Goal: Complete application form

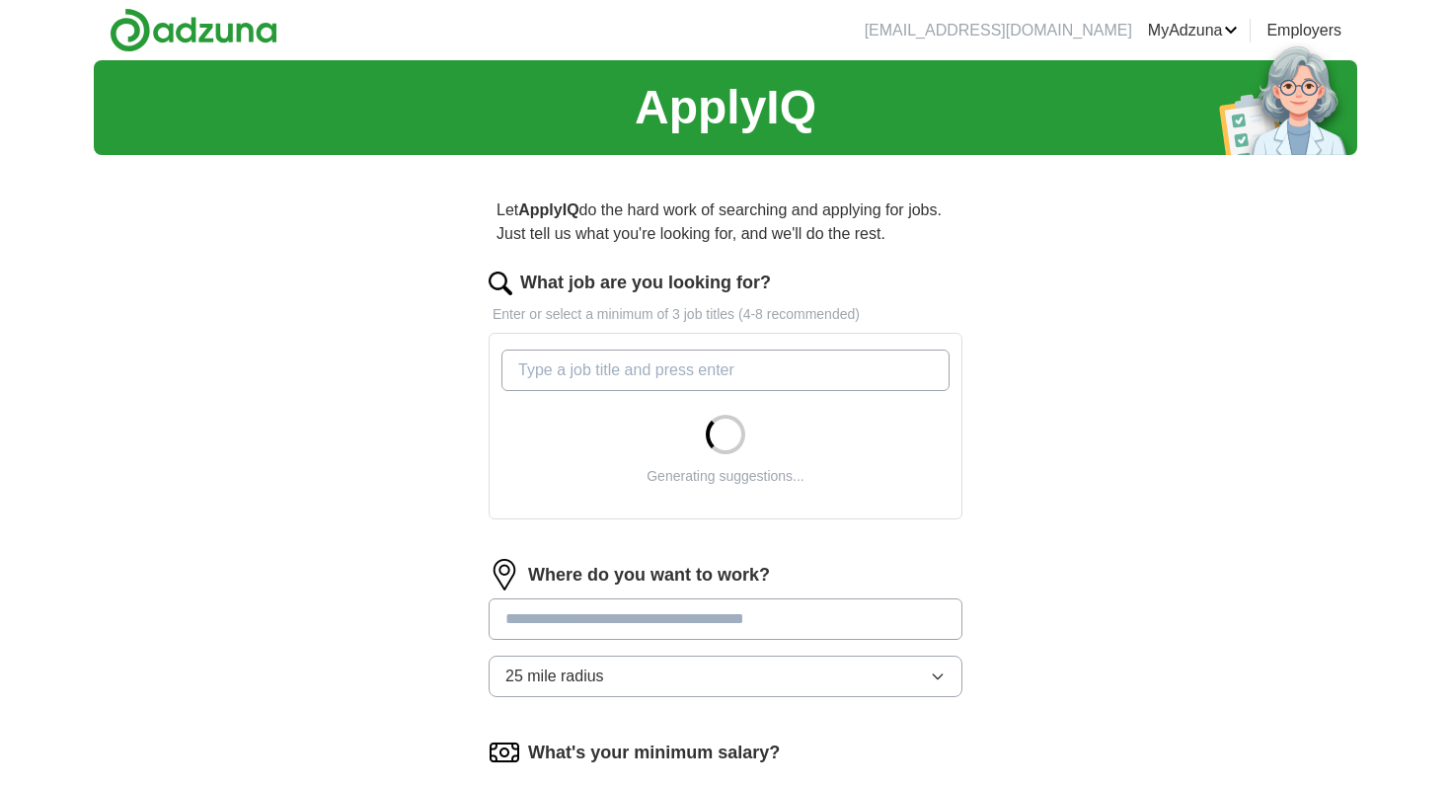
click at [845, 371] on input "What job are you looking for?" at bounding box center [725, 369] width 448 height 41
type input "Graduate"
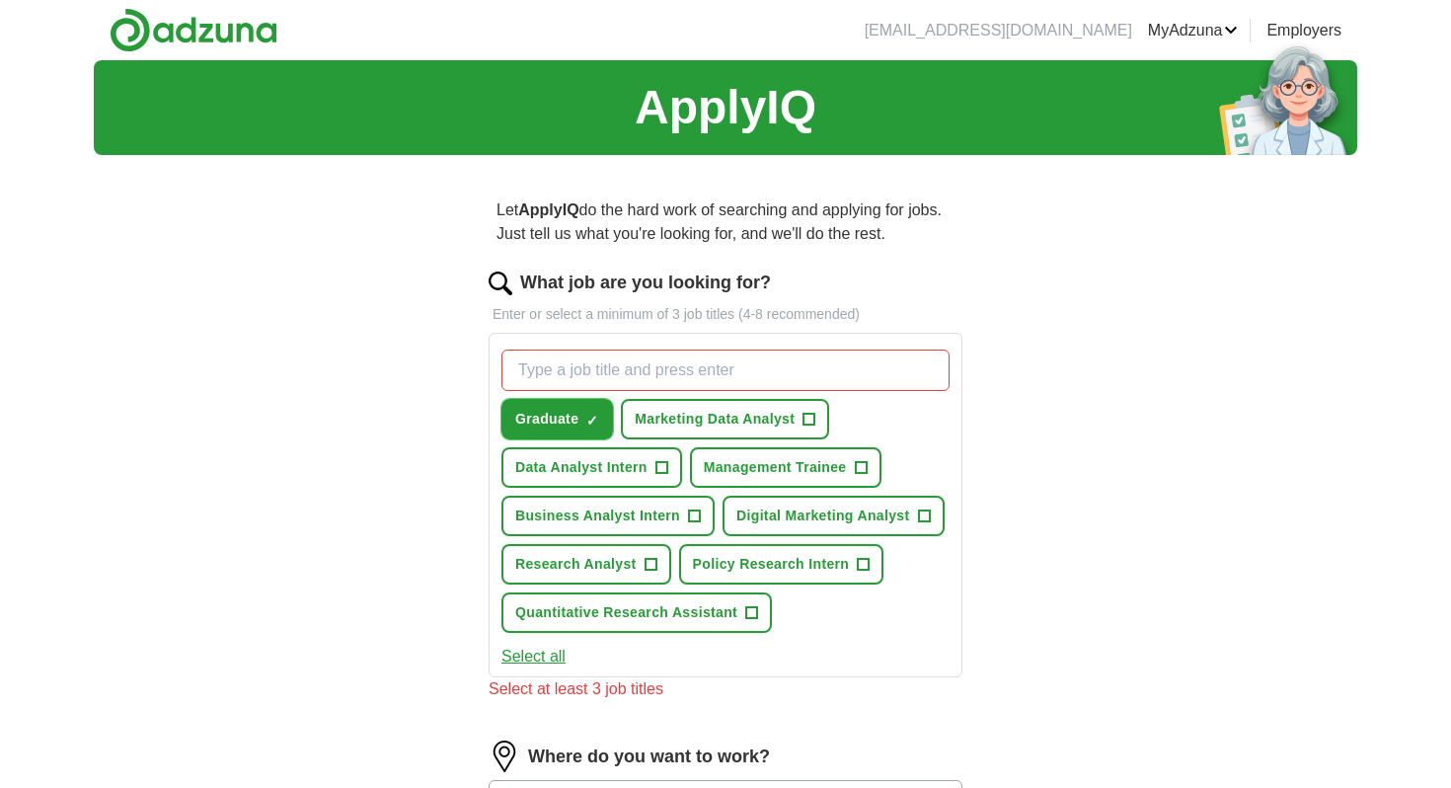
click at [581, 414] on button "Graduate ✓ ×" at bounding box center [557, 419] width 112 height 40
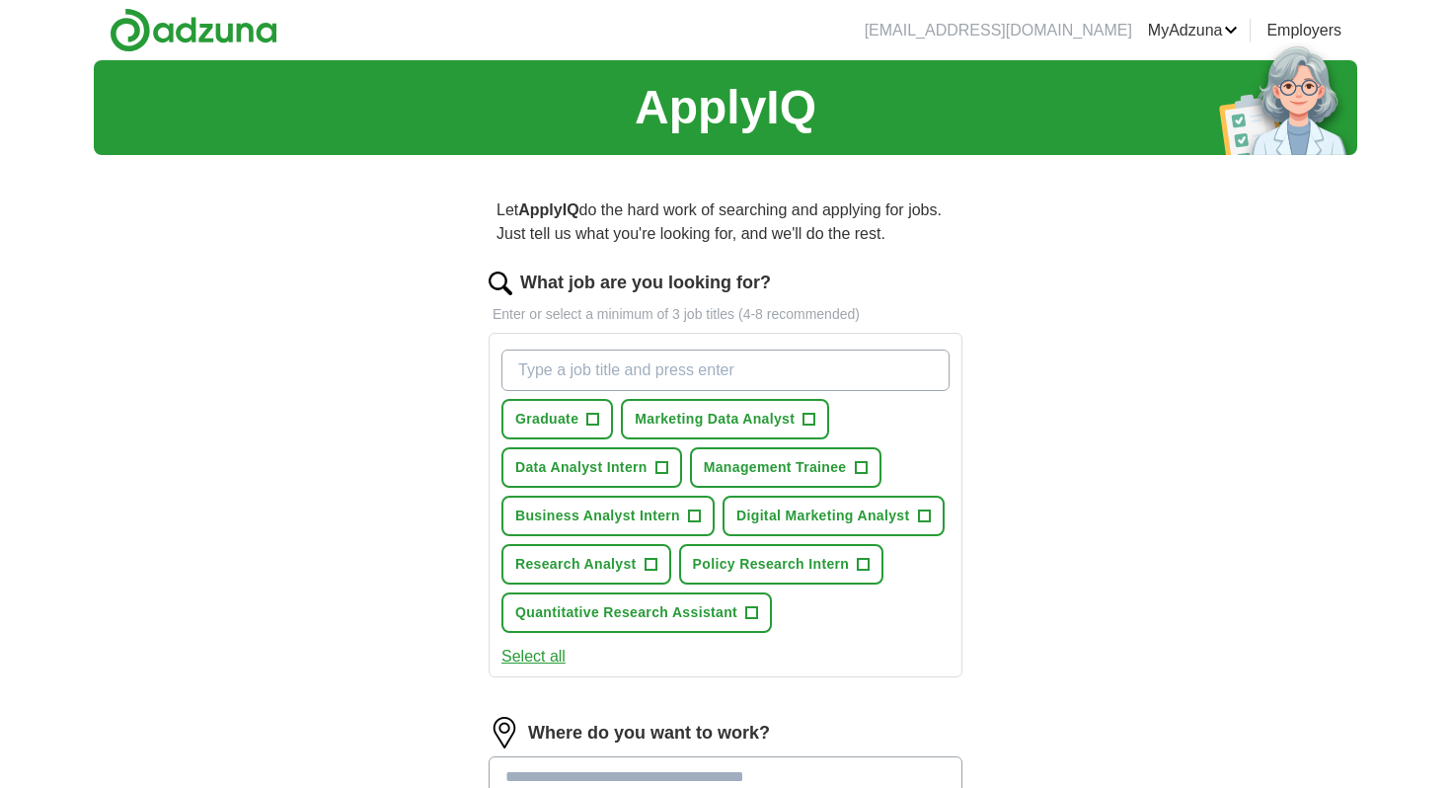
click at [585, 376] on input "What job are you looking for?" at bounding box center [725, 369] width 448 height 41
type input "graduate 2026"
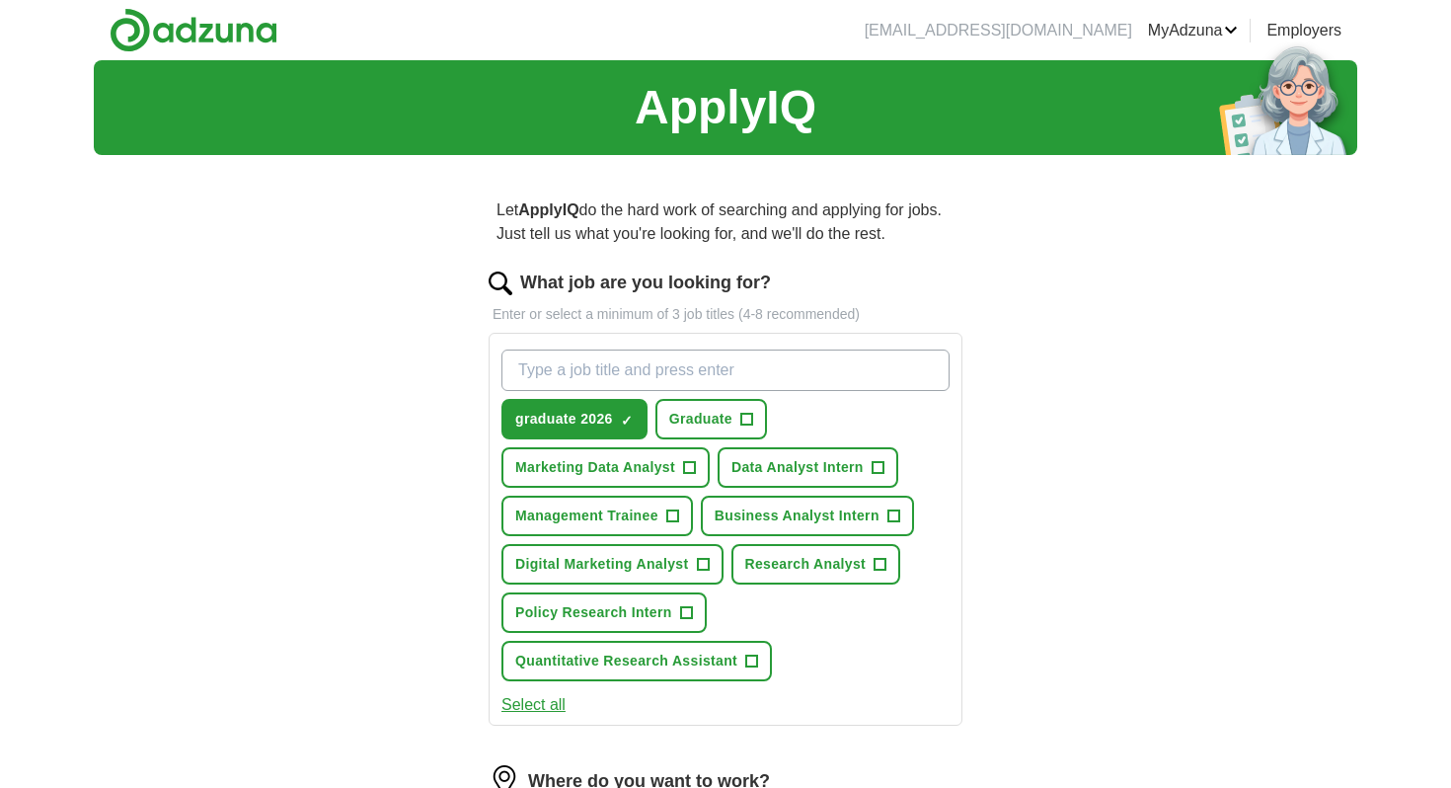
scroll to position [545, 0]
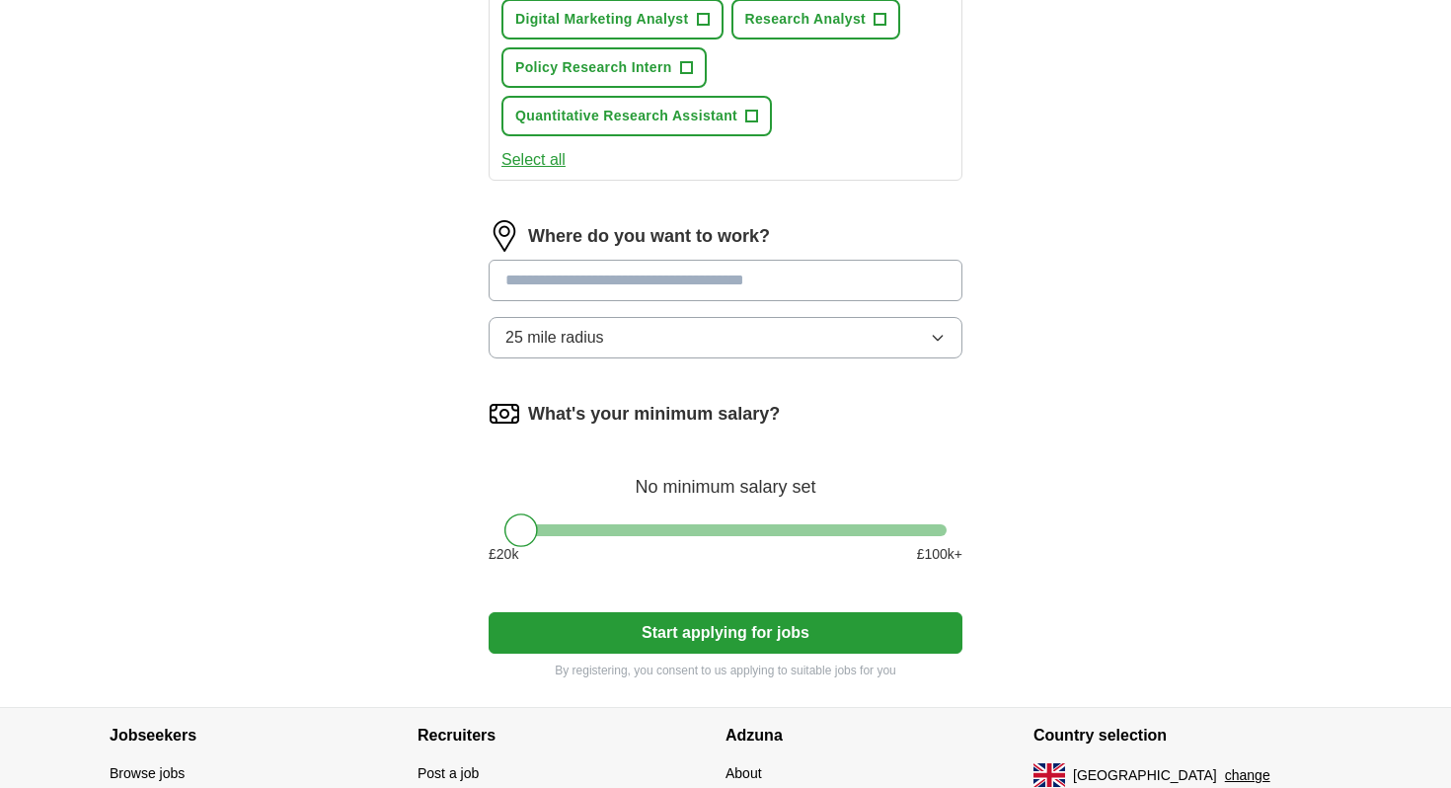
click at [639, 293] on input at bounding box center [726, 280] width 474 height 41
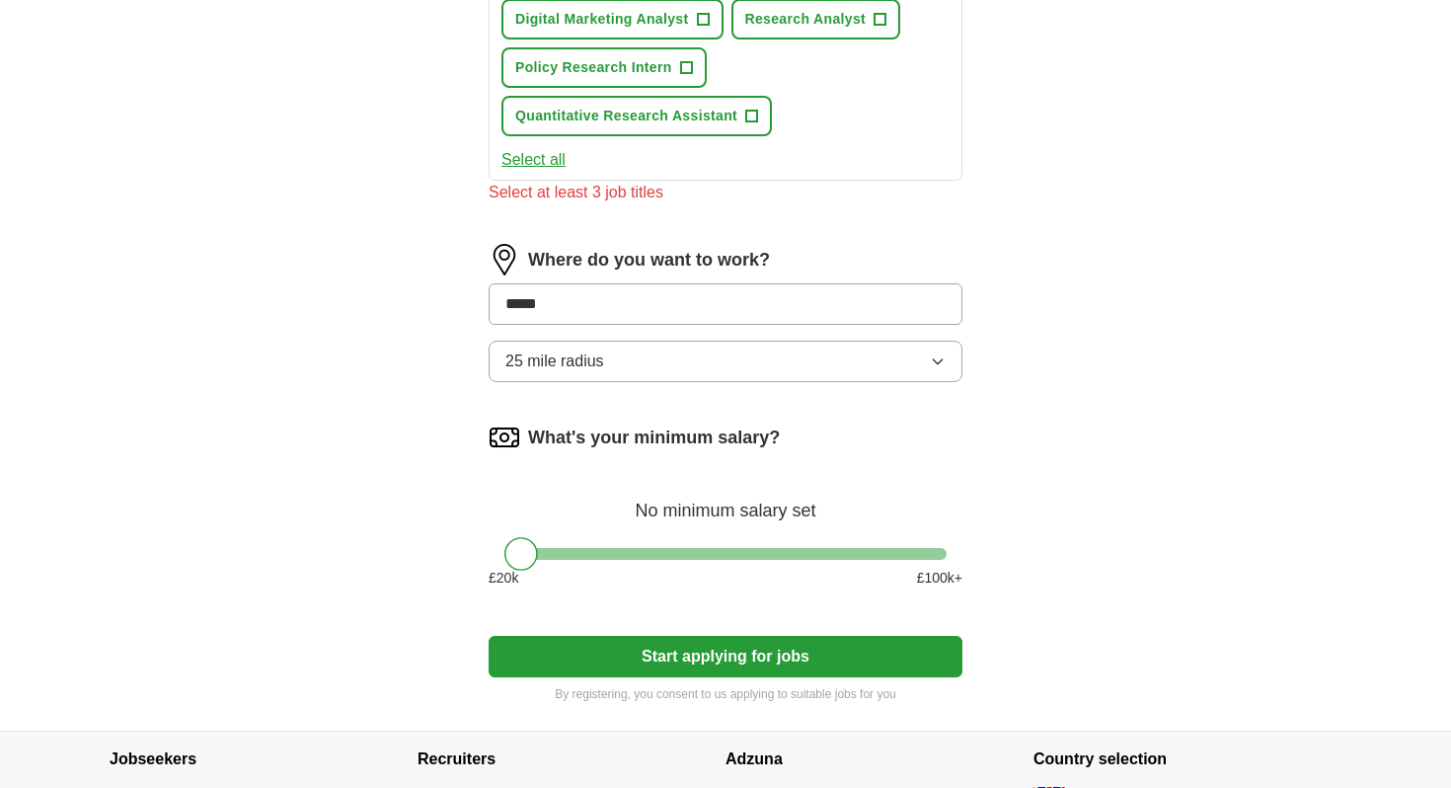
type input "******"
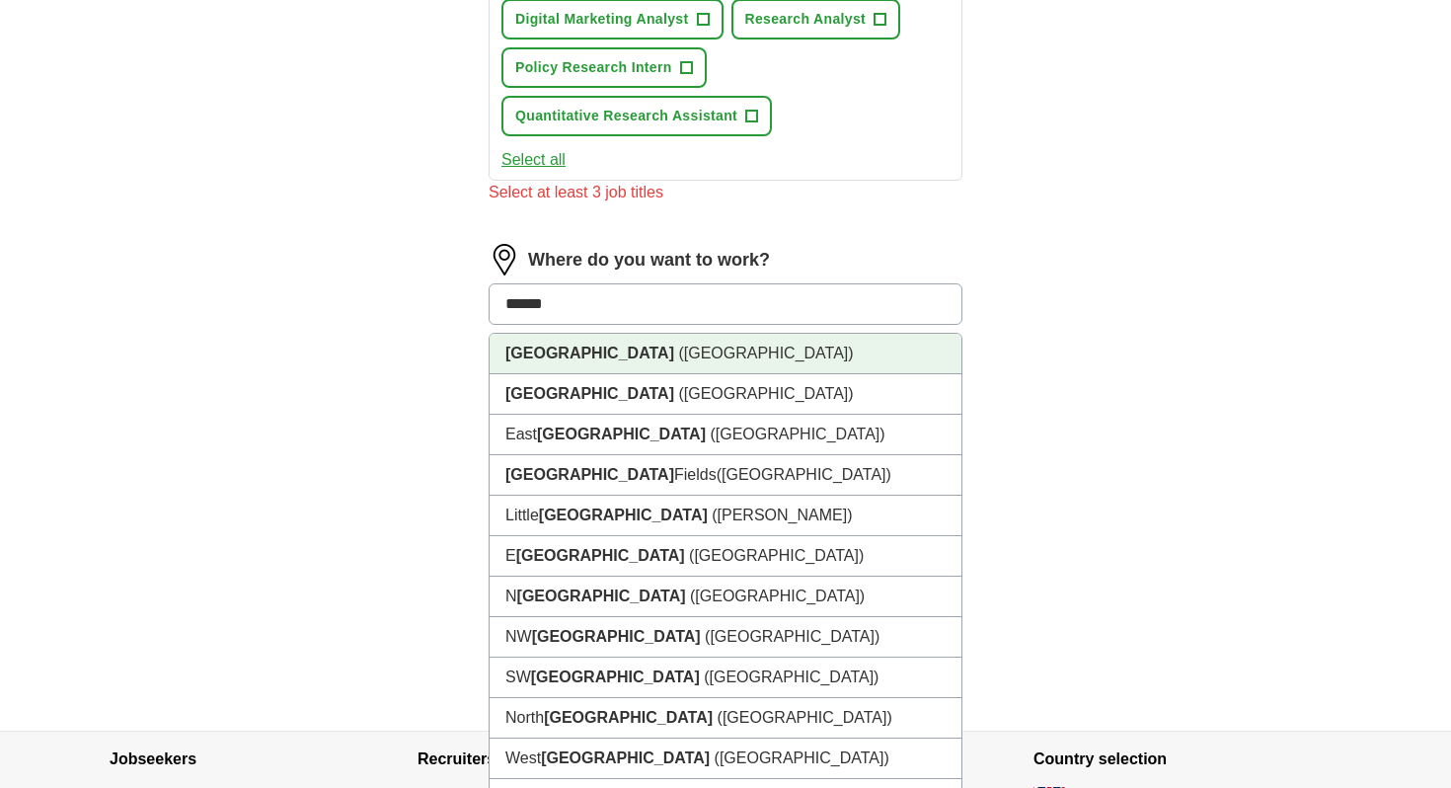
click at [651, 350] on li "[GEOGRAPHIC_DATA] ([GEOGRAPHIC_DATA])" at bounding box center [726, 354] width 472 height 40
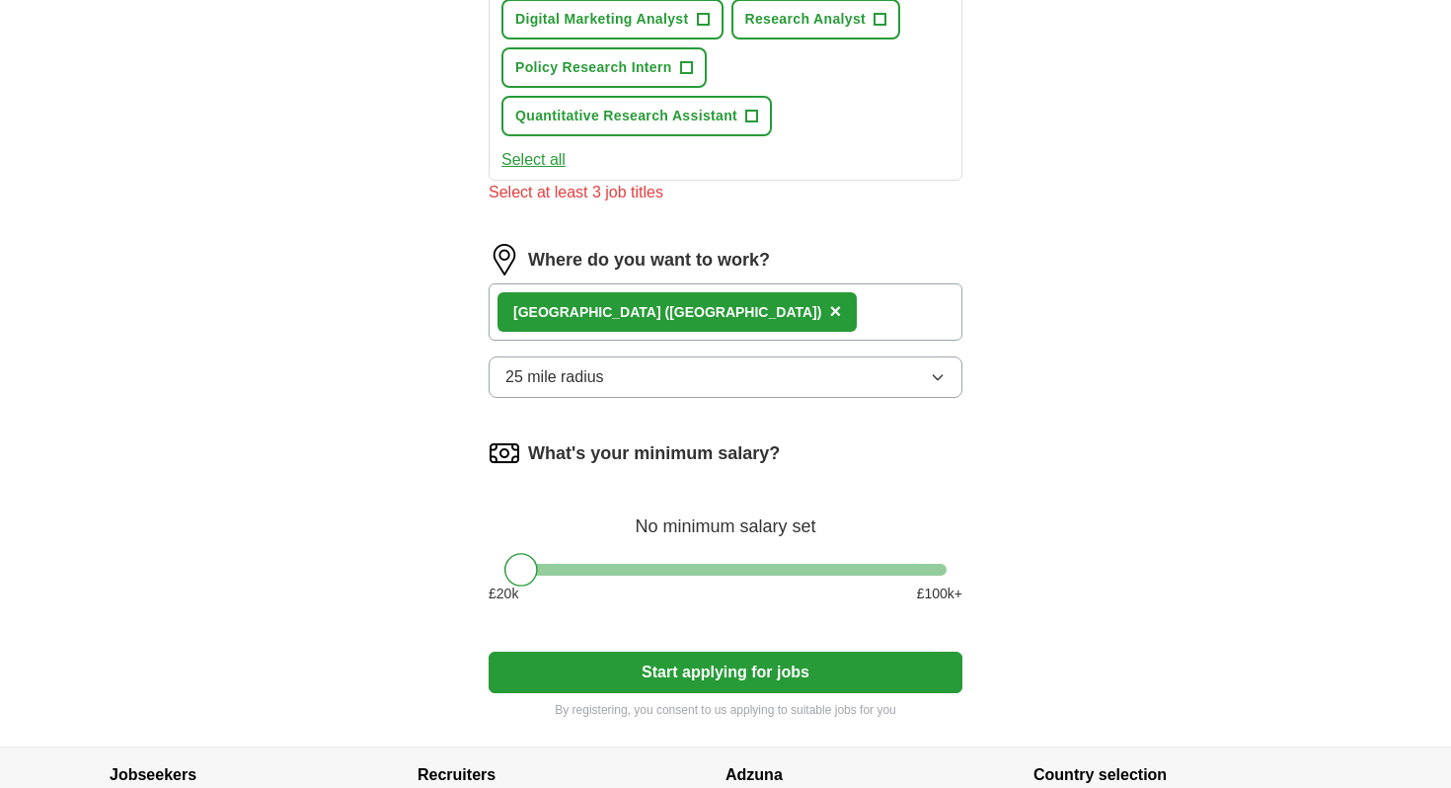
click at [662, 325] on div "[GEOGRAPHIC_DATA] ([GEOGRAPHIC_DATA]) ×" at bounding box center [726, 311] width 474 height 57
click at [653, 321] on div "[GEOGRAPHIC_DATA] ([GEOGRAPHIC_DATA]) ×" at bounding box center [726, 311] width 474 height 57
click at [664, 362] on button "25 mile radius" at bounding box center [726, 376] width 474 height 41
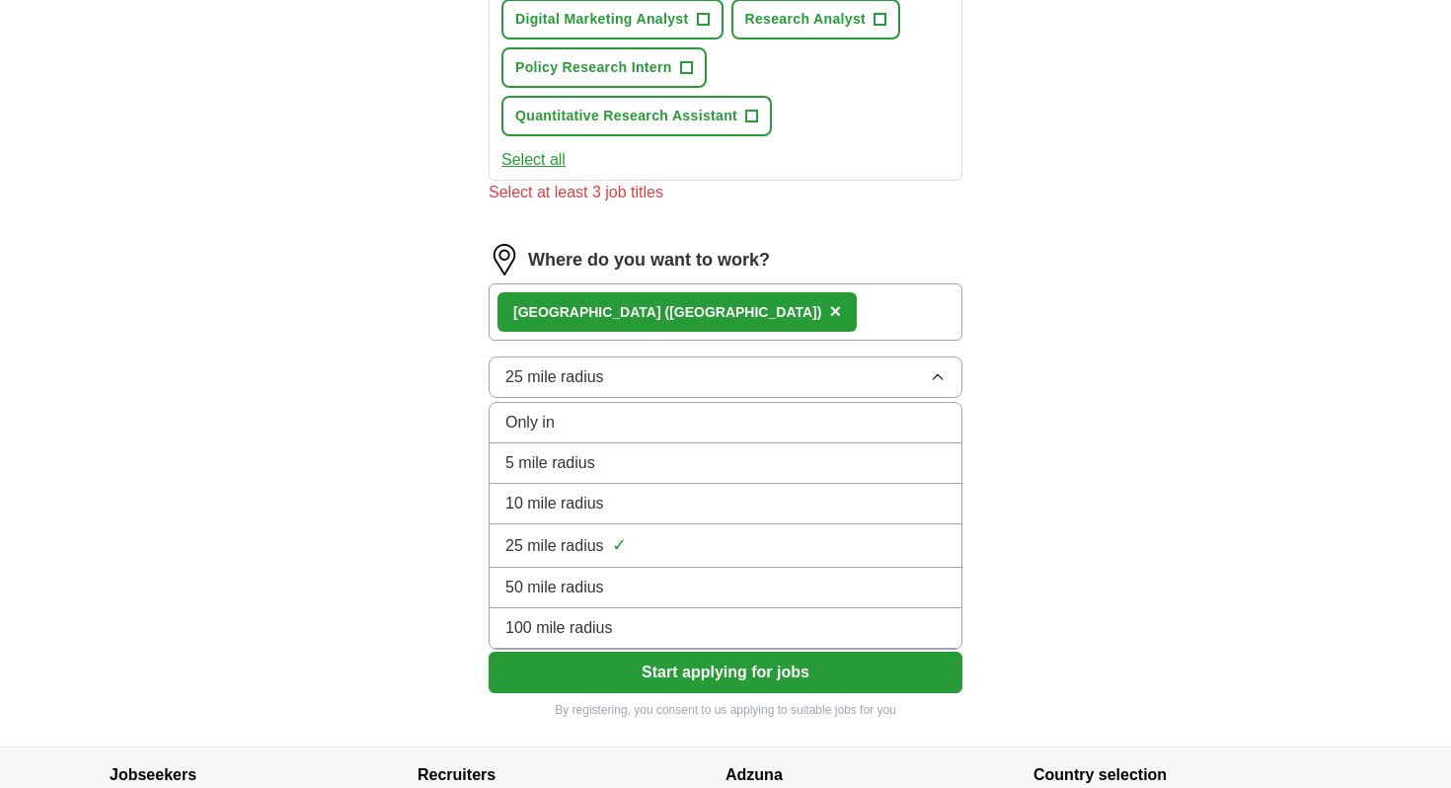
click at [617, 576] on div "50 mile radius" at bounding box center [725, 587] width 440 height 24
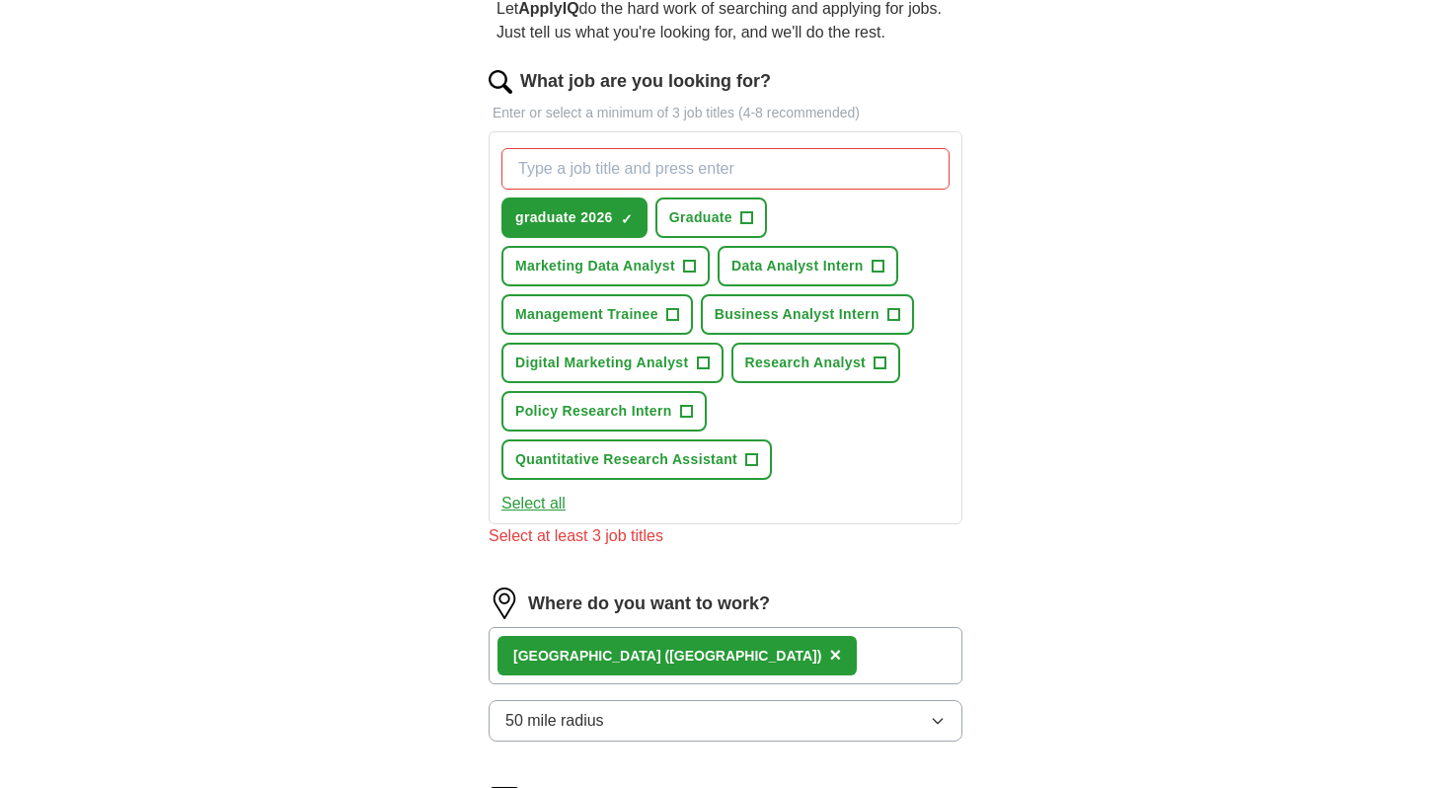
scroll to position [337, 0]
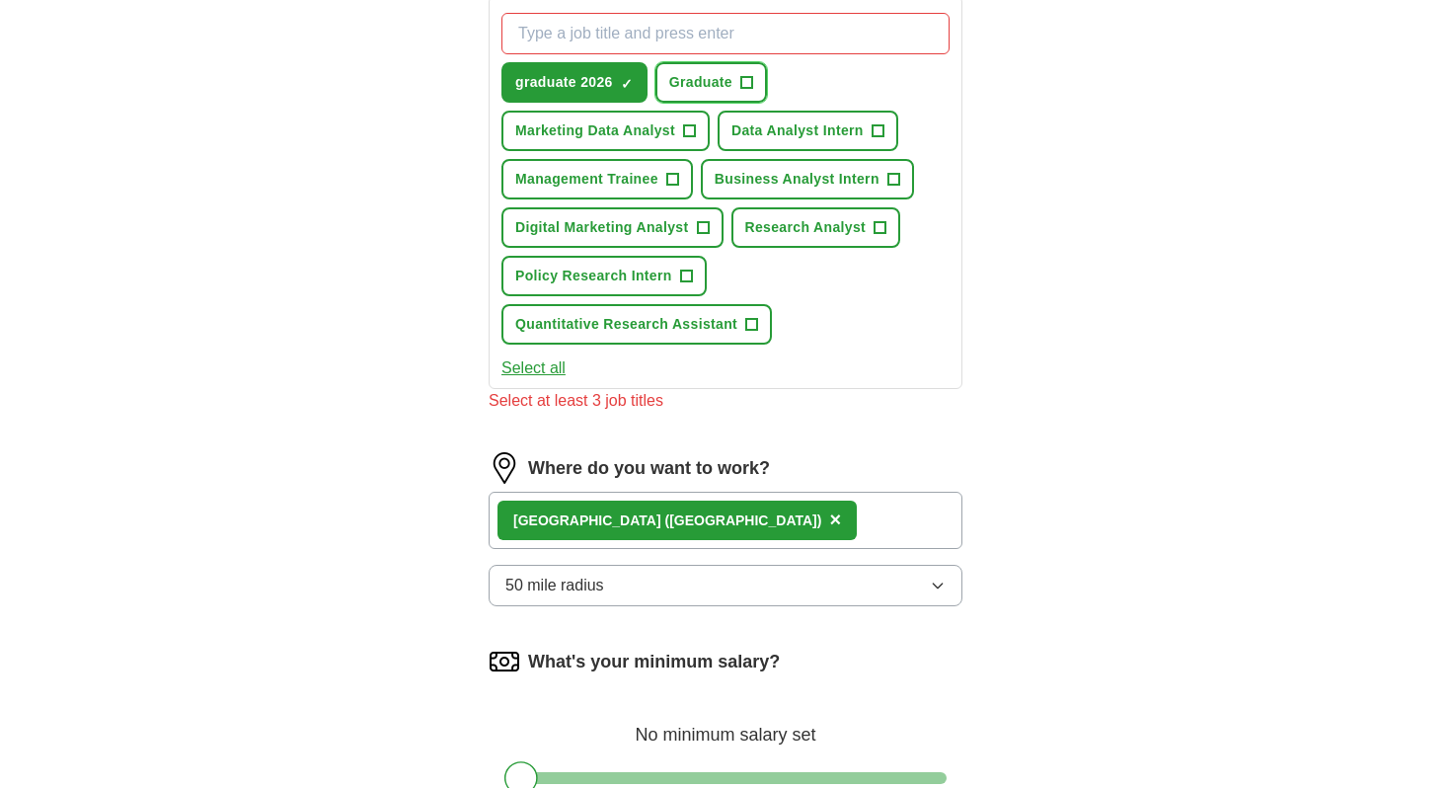
click at [744, 79] on span "+" at bounding box center [746, 83] width 12 height 16
click at [757, 120] on span "Data Analyst Intern" at bounding box center [797, 130] width 132 height 21
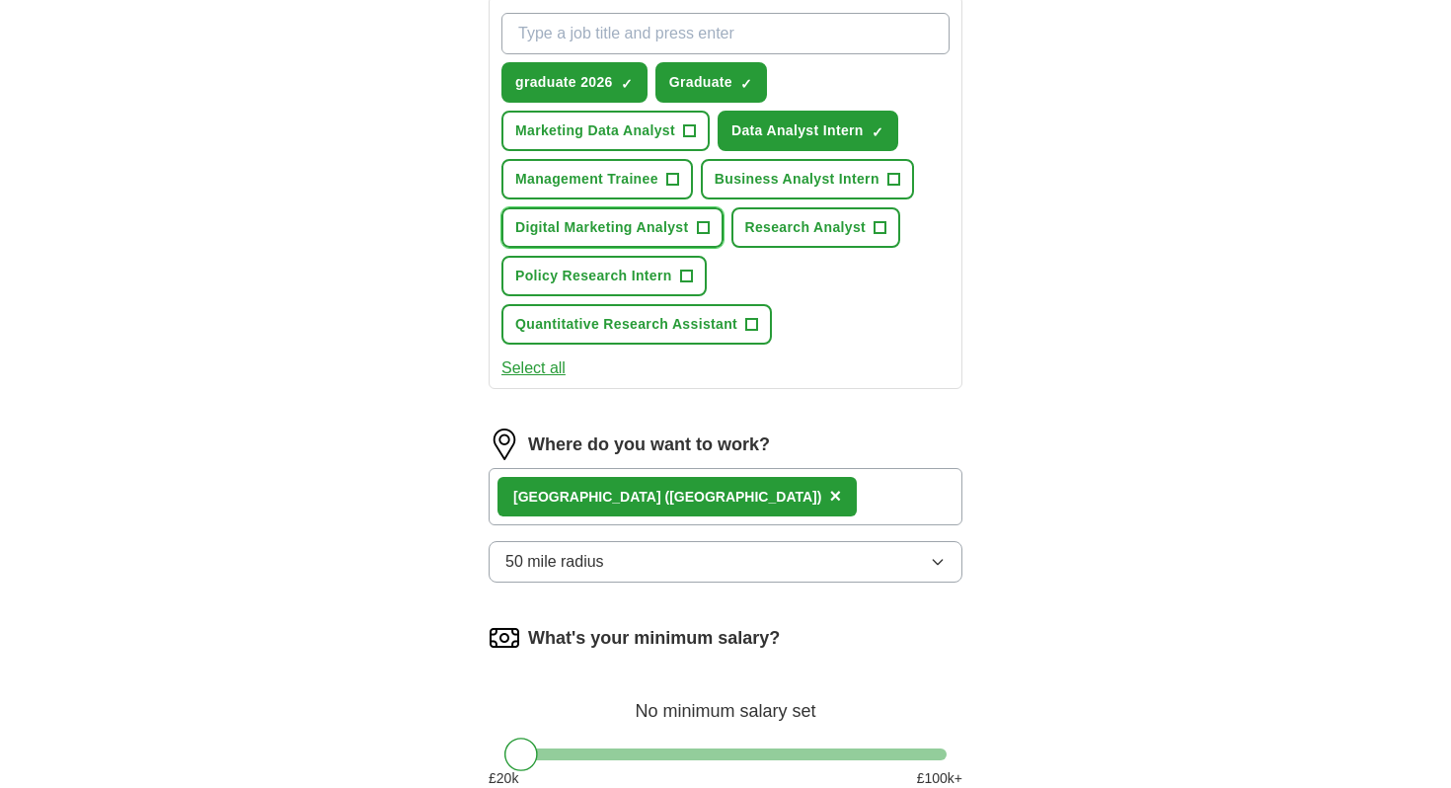
click at [604, 226] on span "Digital Marketing Analyst" at bounding box center [602, 227] width 174 height 21
click at [707, 28] on input "What job are you looking for?" at bounding box center [725, 33] width 448 height 41
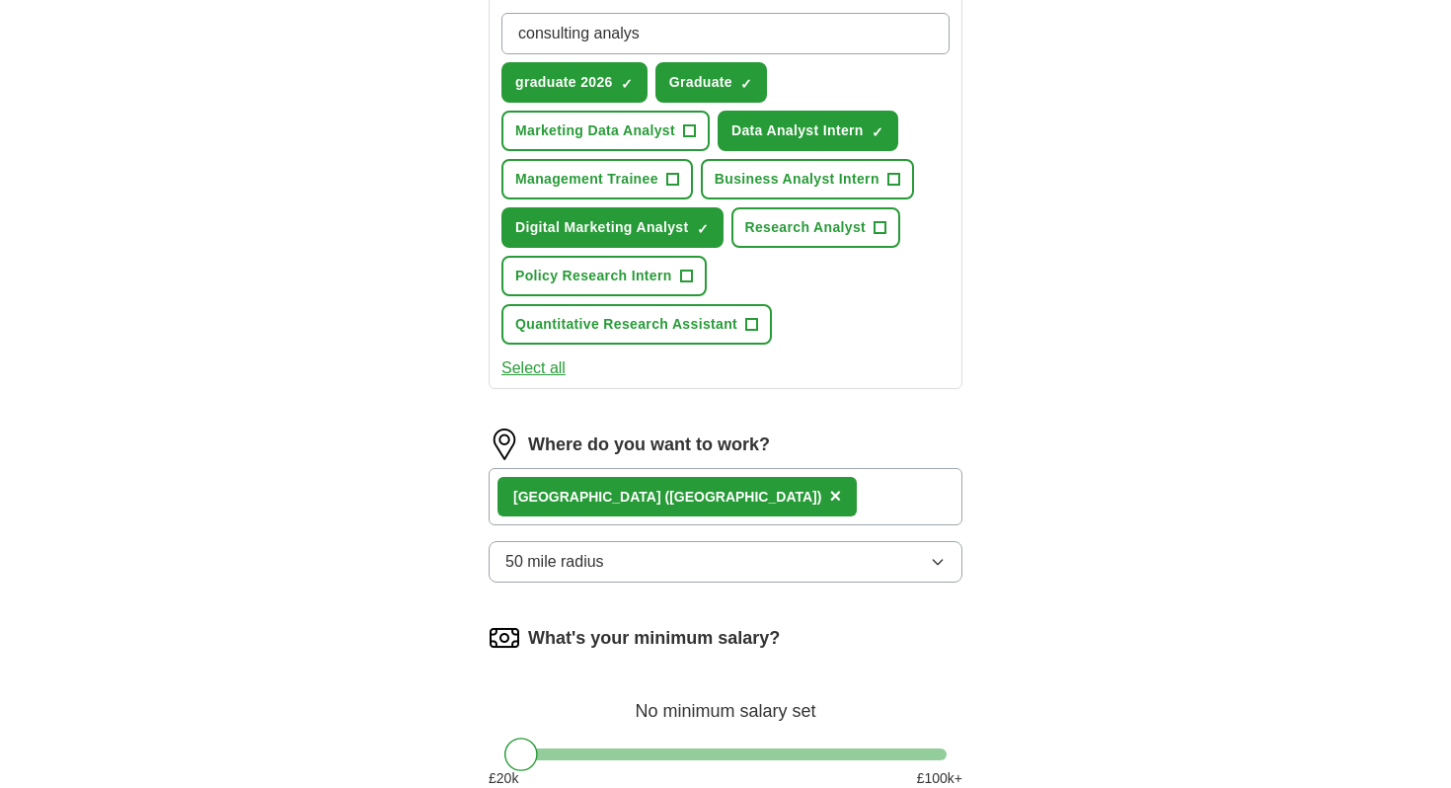
type input "consulting analyst"
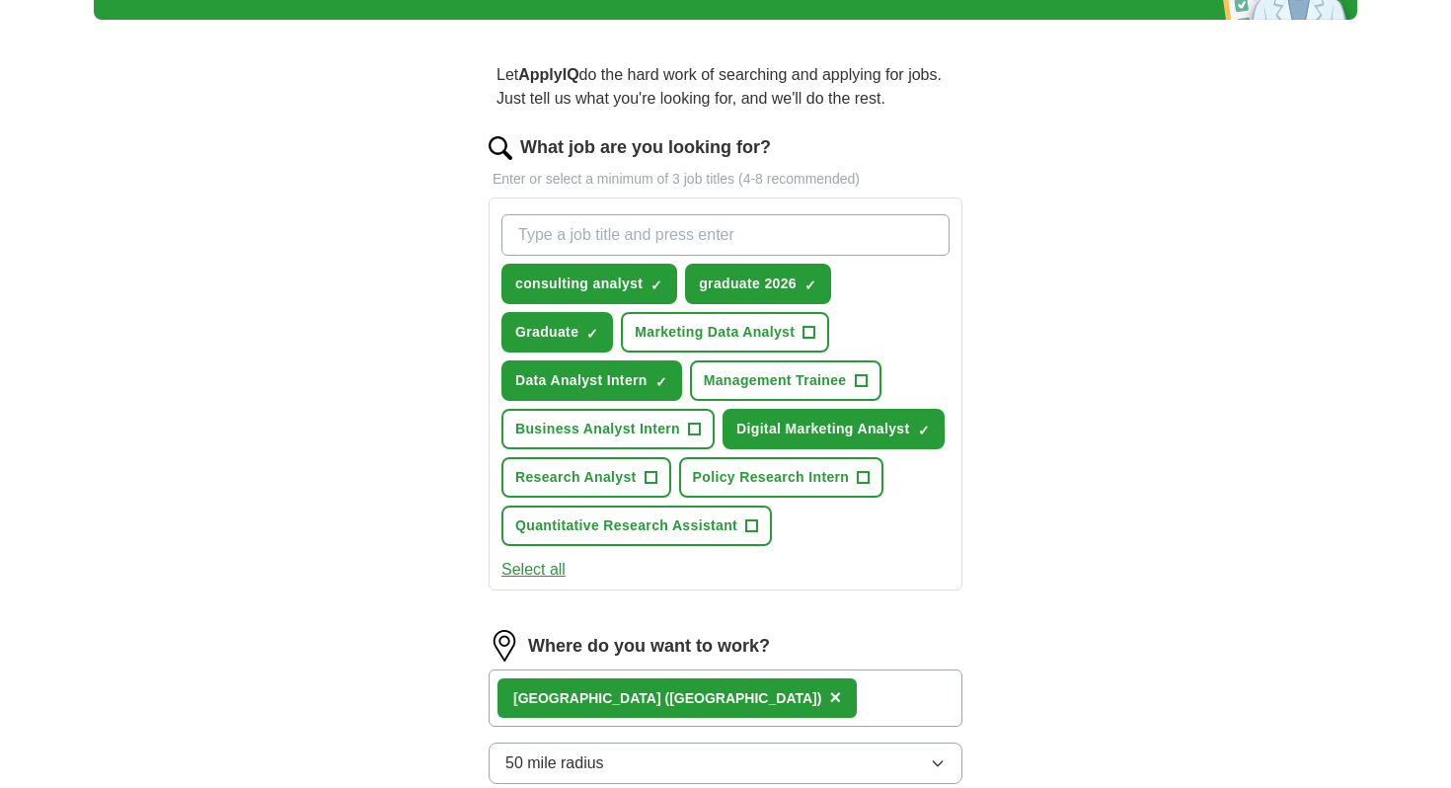
scroll to position [157, 0]
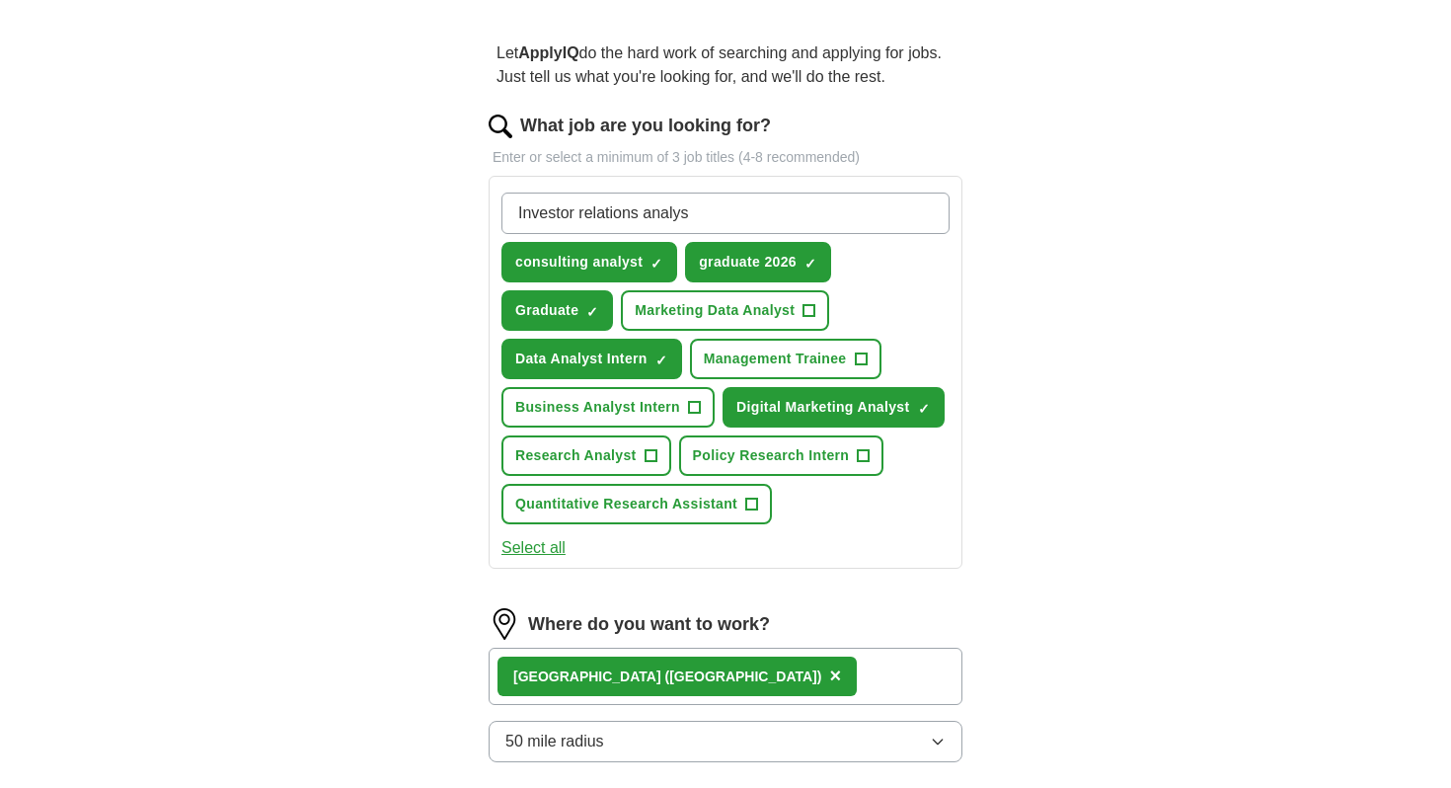
type input "Investor relations analyst"
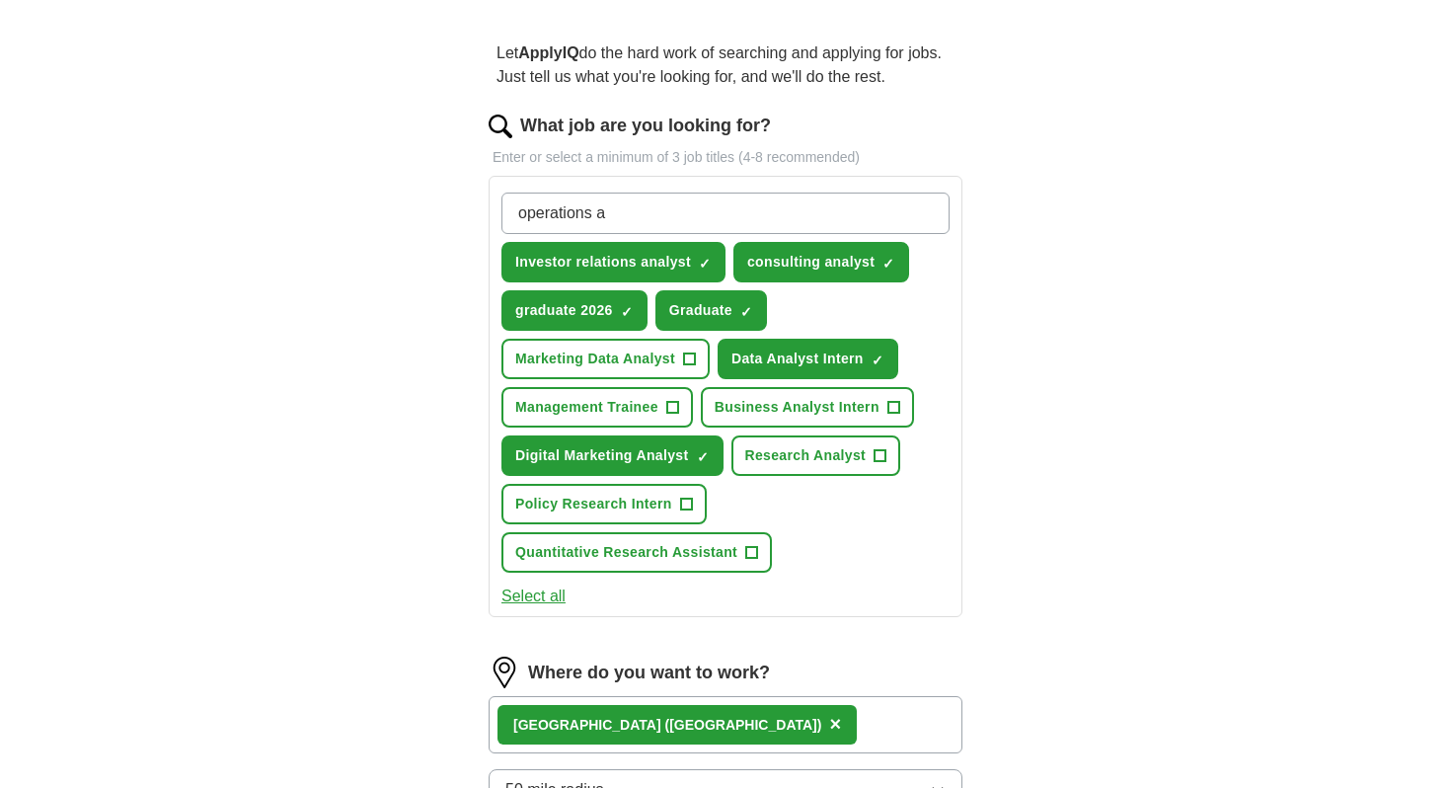
type input "operations"
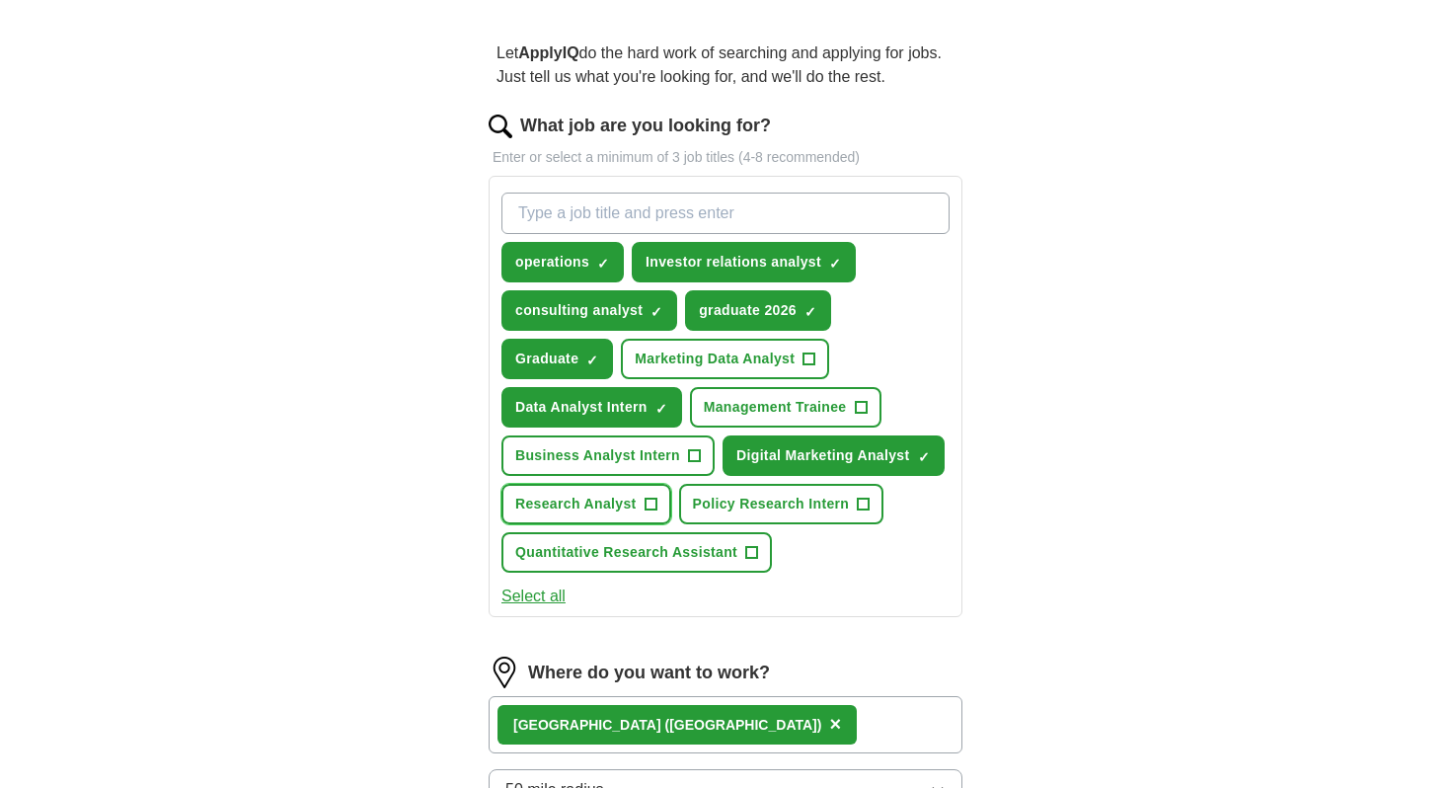
click at [644, 504] on span "+" at bounding box center [650, 504] width 12 height 16
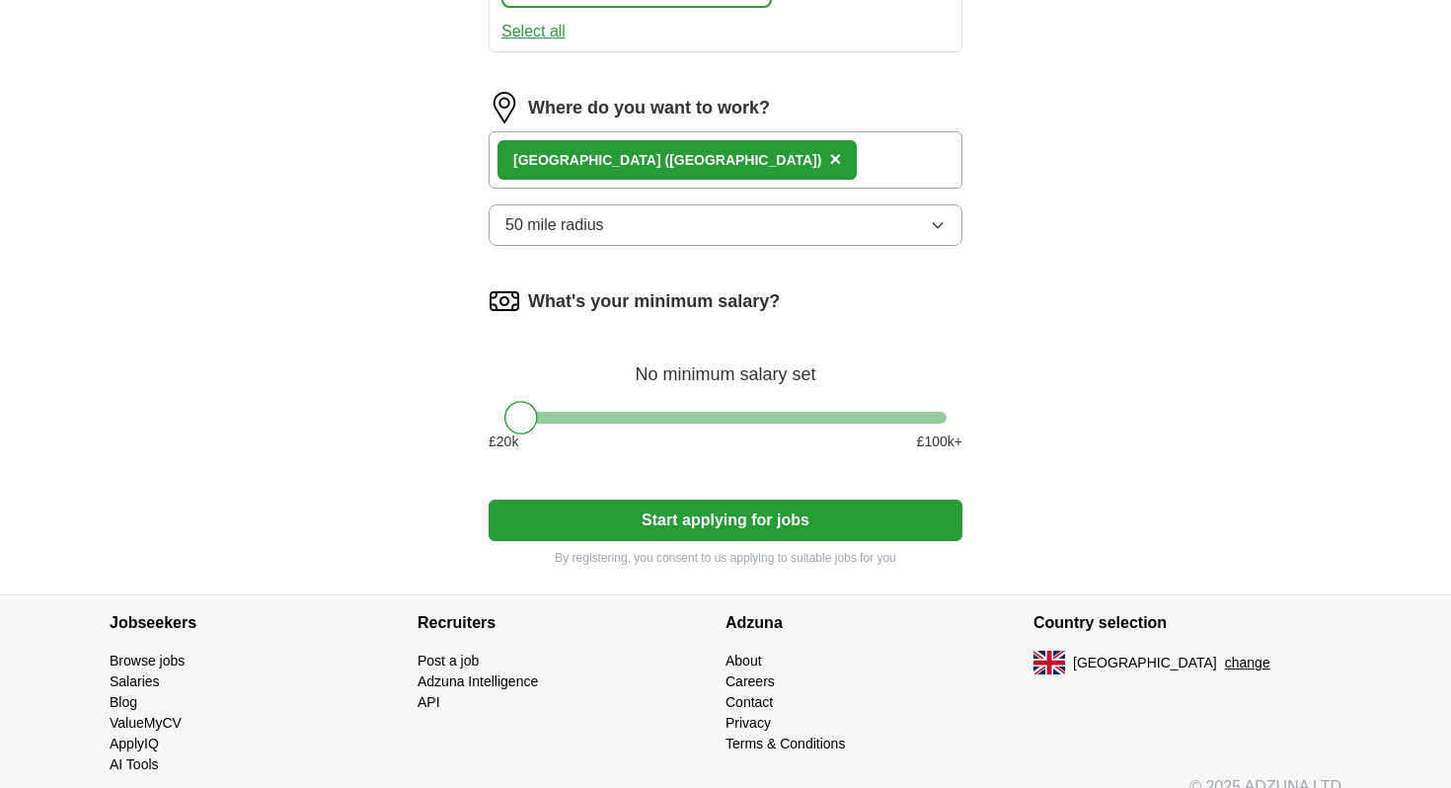
scroll to position [748, 0]
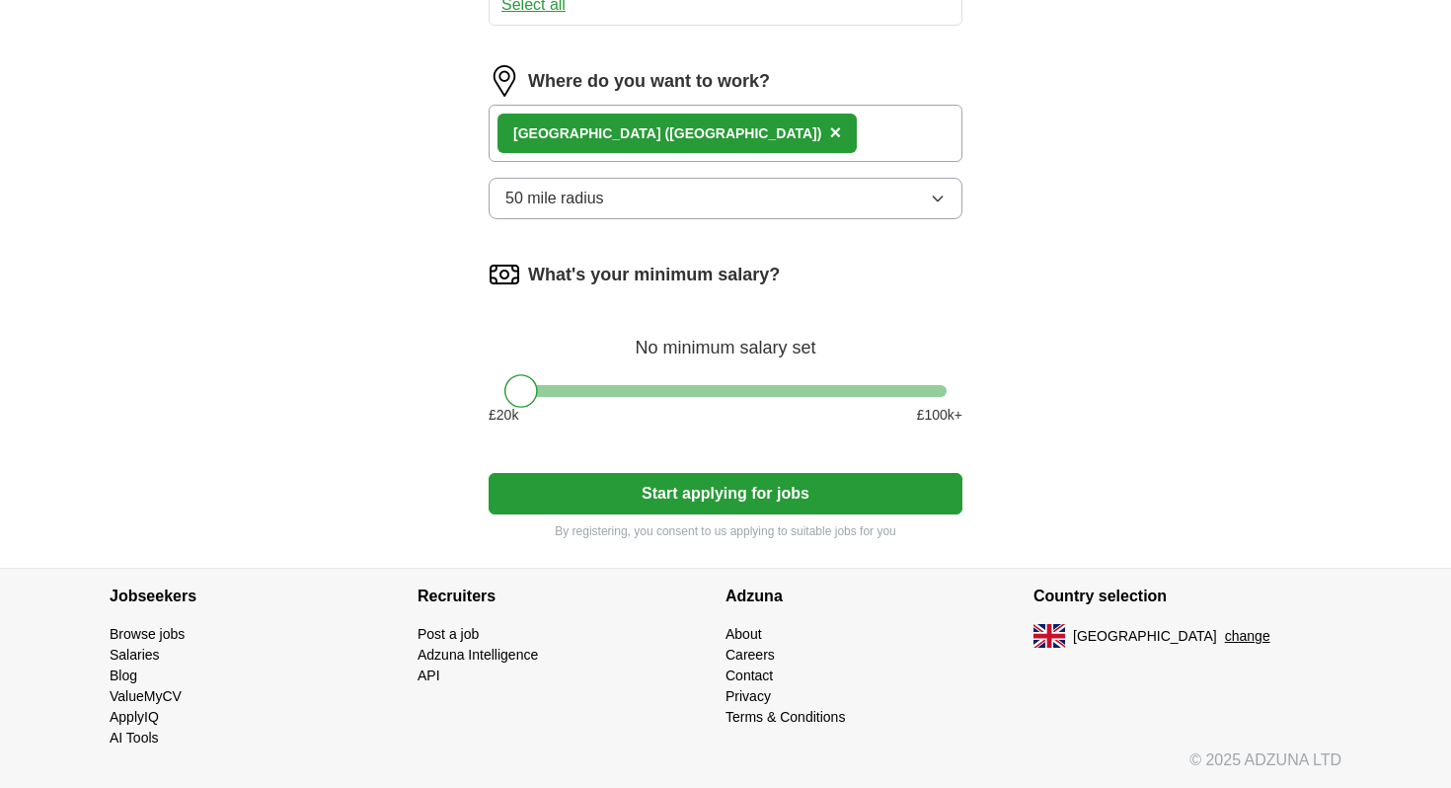
click at [594, 491] on button "Start applying for jobs" at bounding box center [726, 493] width 474 height 41
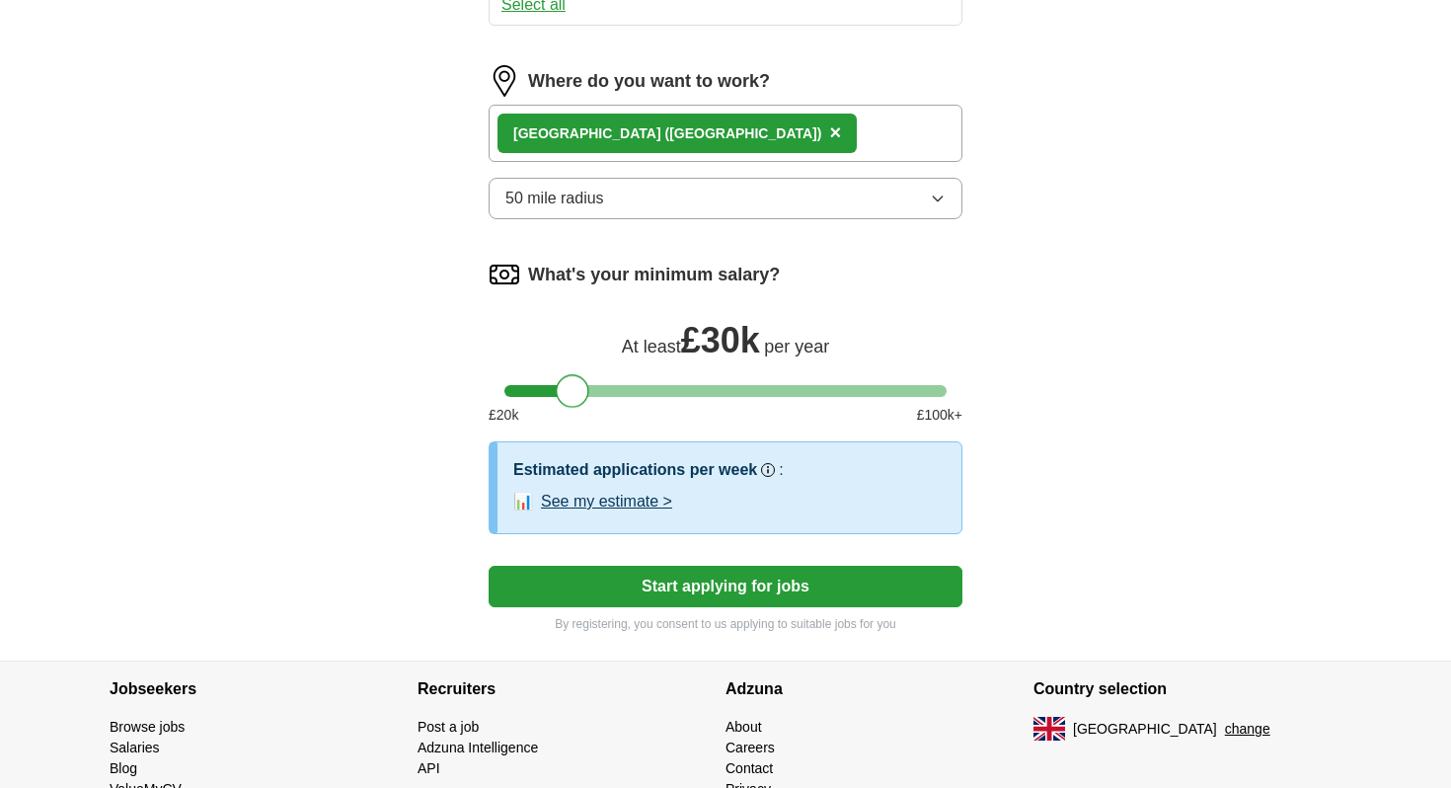
drag, startPoint x: 526, startPoint y: 399, endPoint x: 576, endPoint y: 408, distance: 51.1
click at [576, 408] on div "What's your minimum salary? At least £ 30k per year £ 20 k £ 100 k+" at bounding box center [726, 350] width 474 height 183
click at [648, 593] on button "Start applying for jobs" at bounding box center [726, 586] width 474 height 41
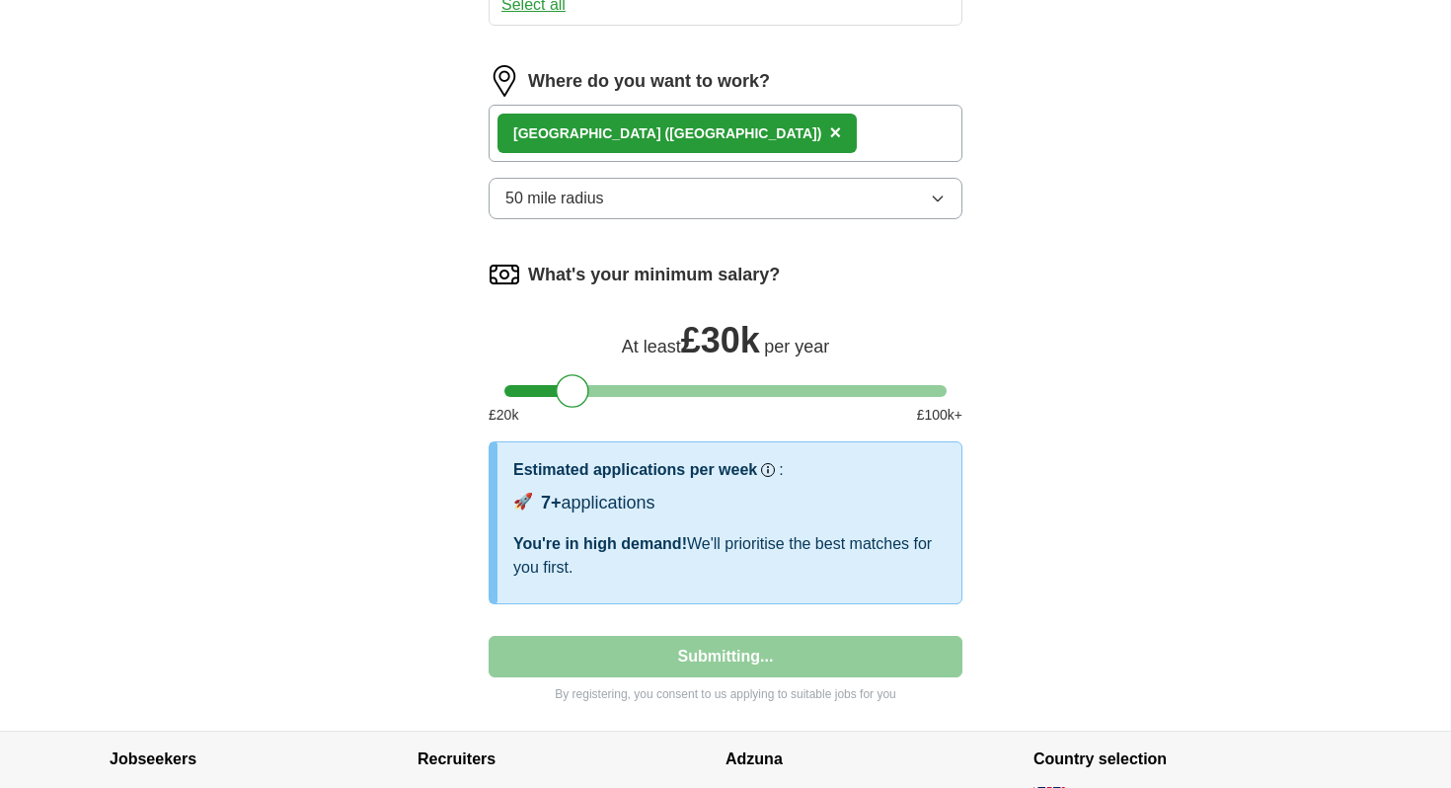
select select "**"
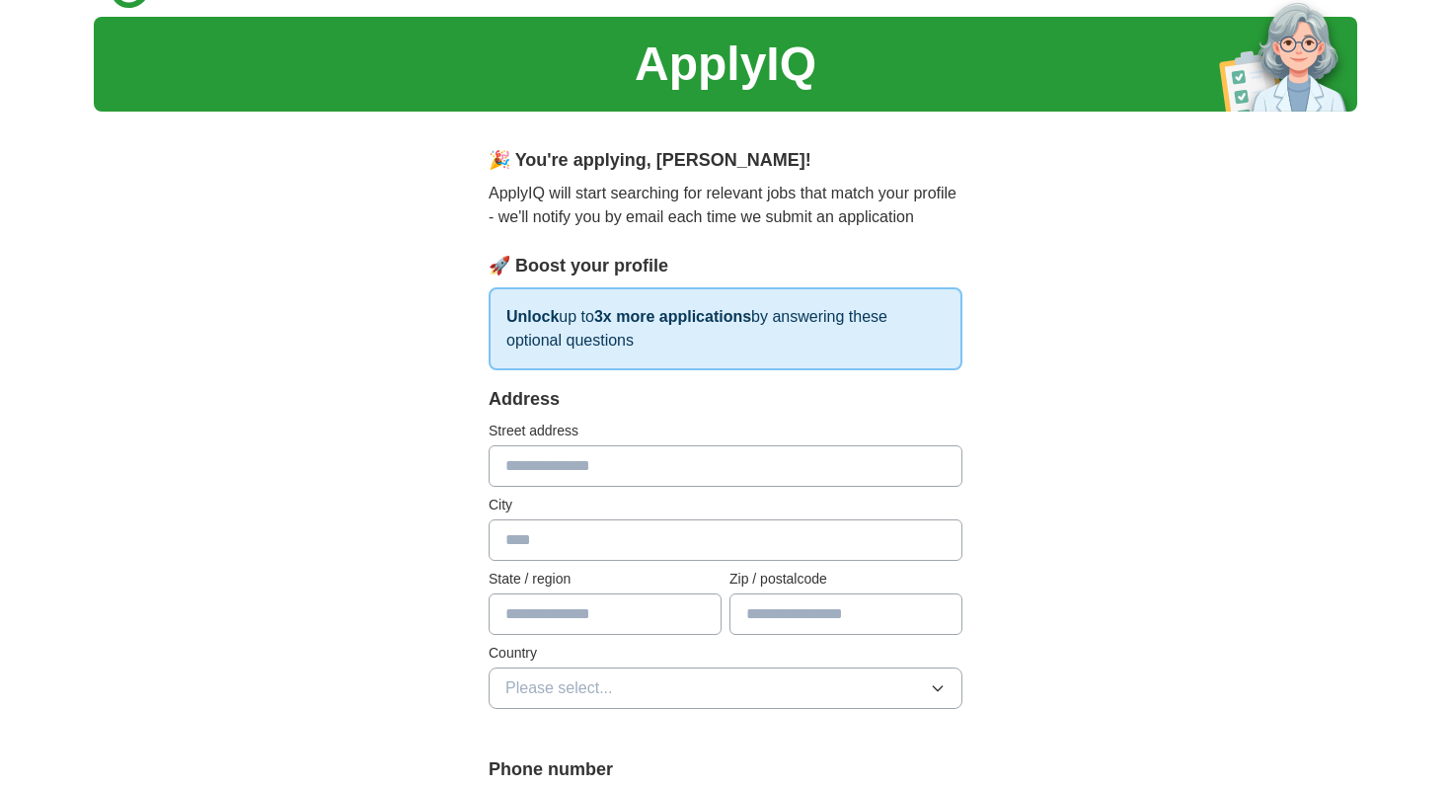
scroll to position [0, 0]
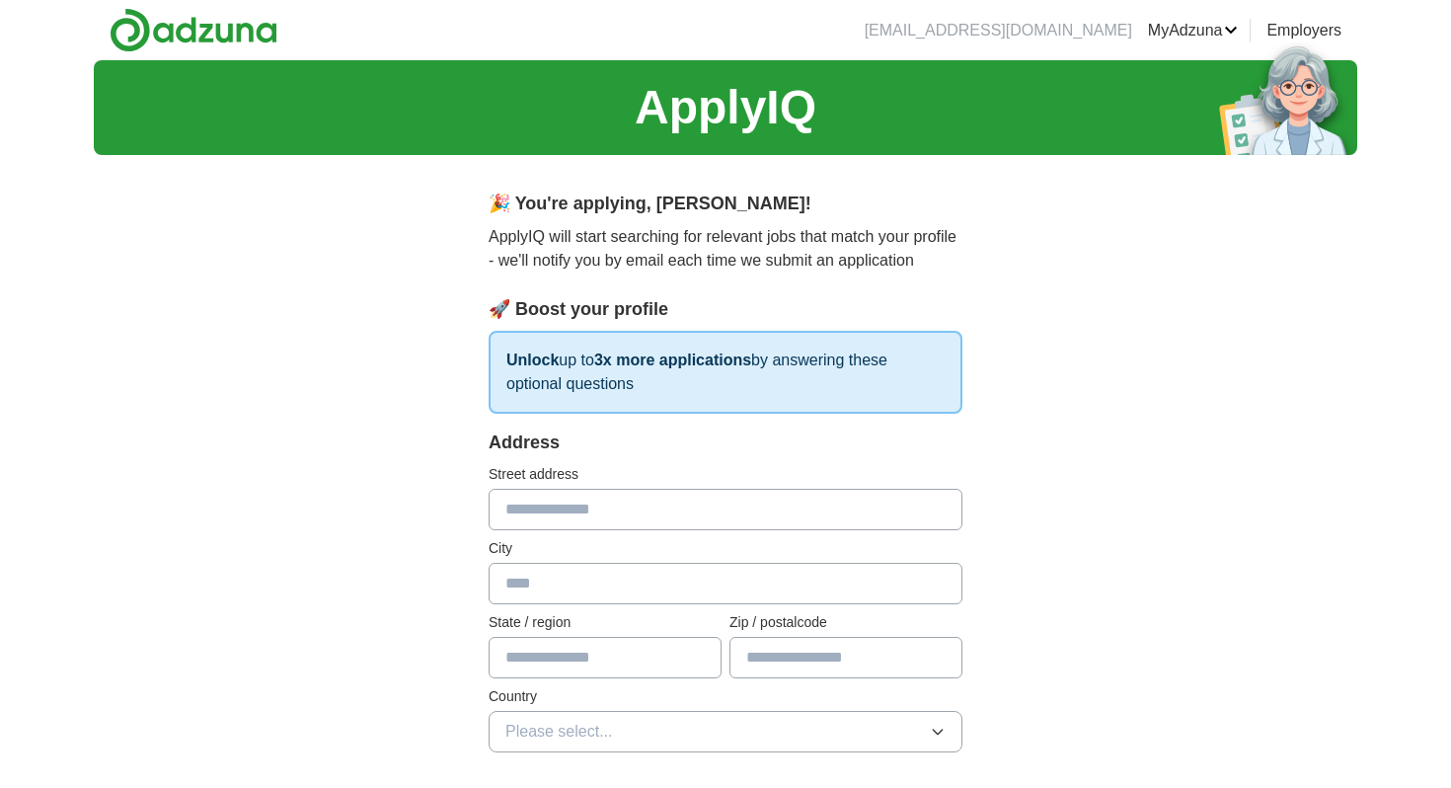
click at [612, 503] on input "text" at bounding box center [726, 509] width 474 height 41
type input "**********"
type input "******"
type input "*******"
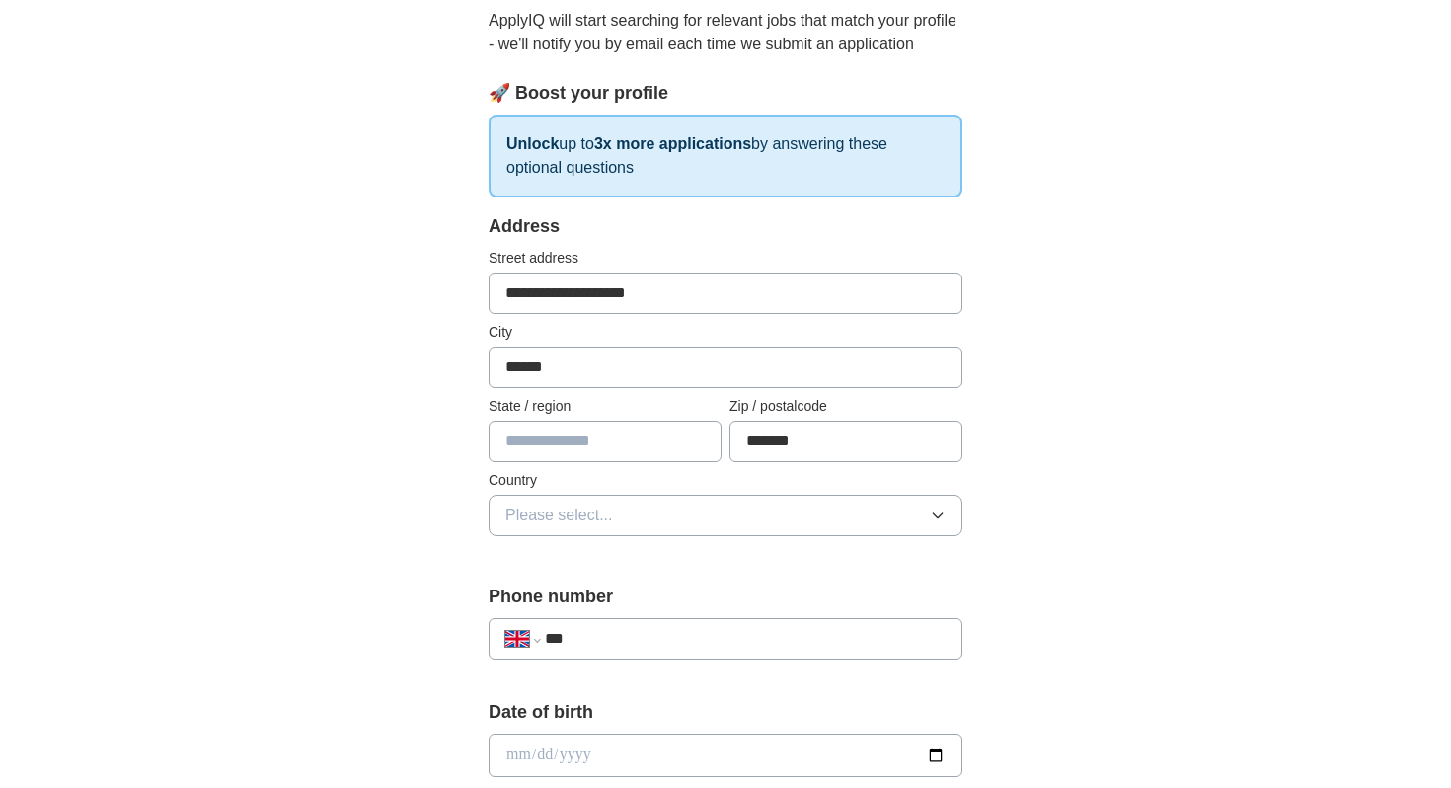
click at [614, 510] on button "Please select..." at bounding box center [726, 514] width 474 height 41
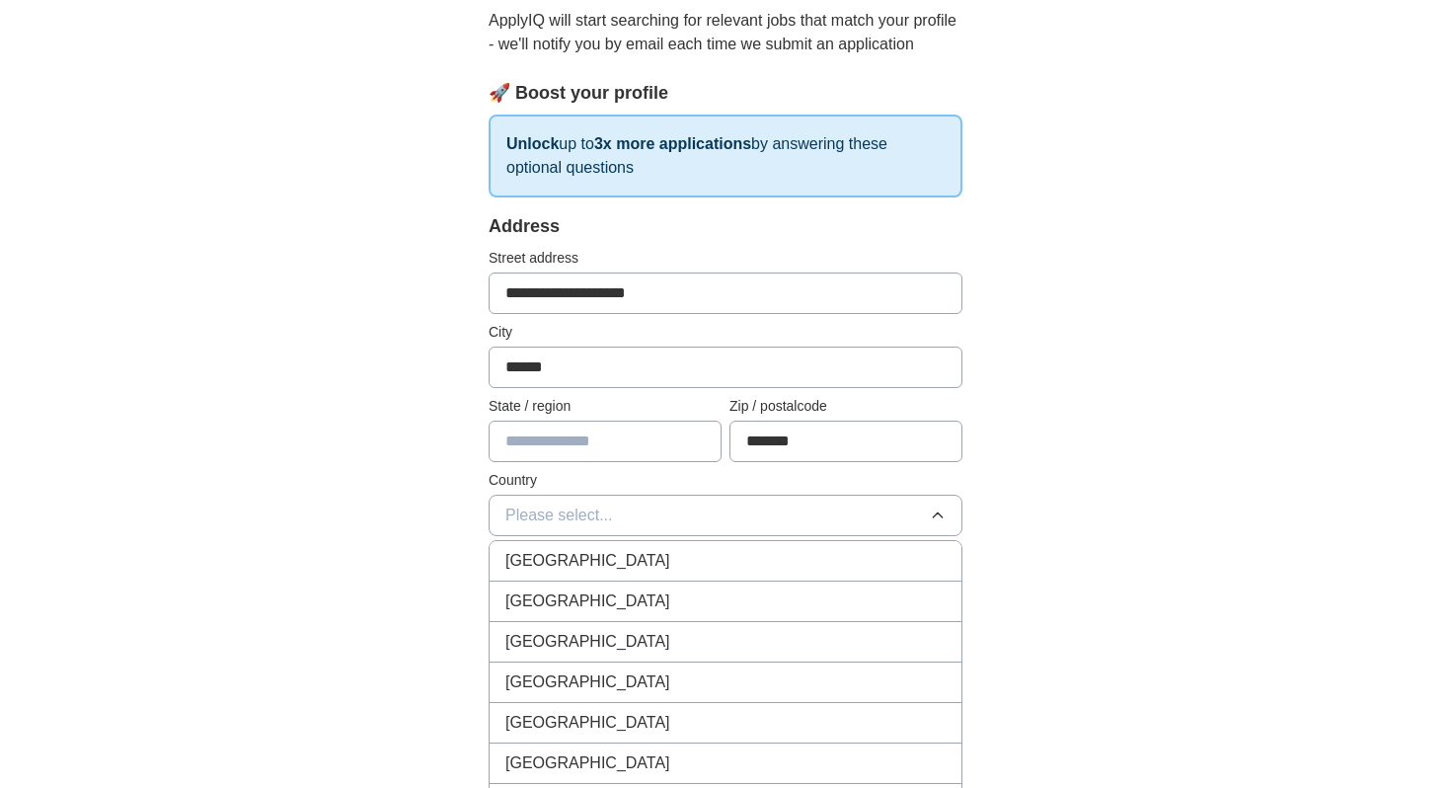
click at [614, 553] on span "[GEOGRAPHIC_DATA]" at bounding box center [587, 561] width 165 height 24
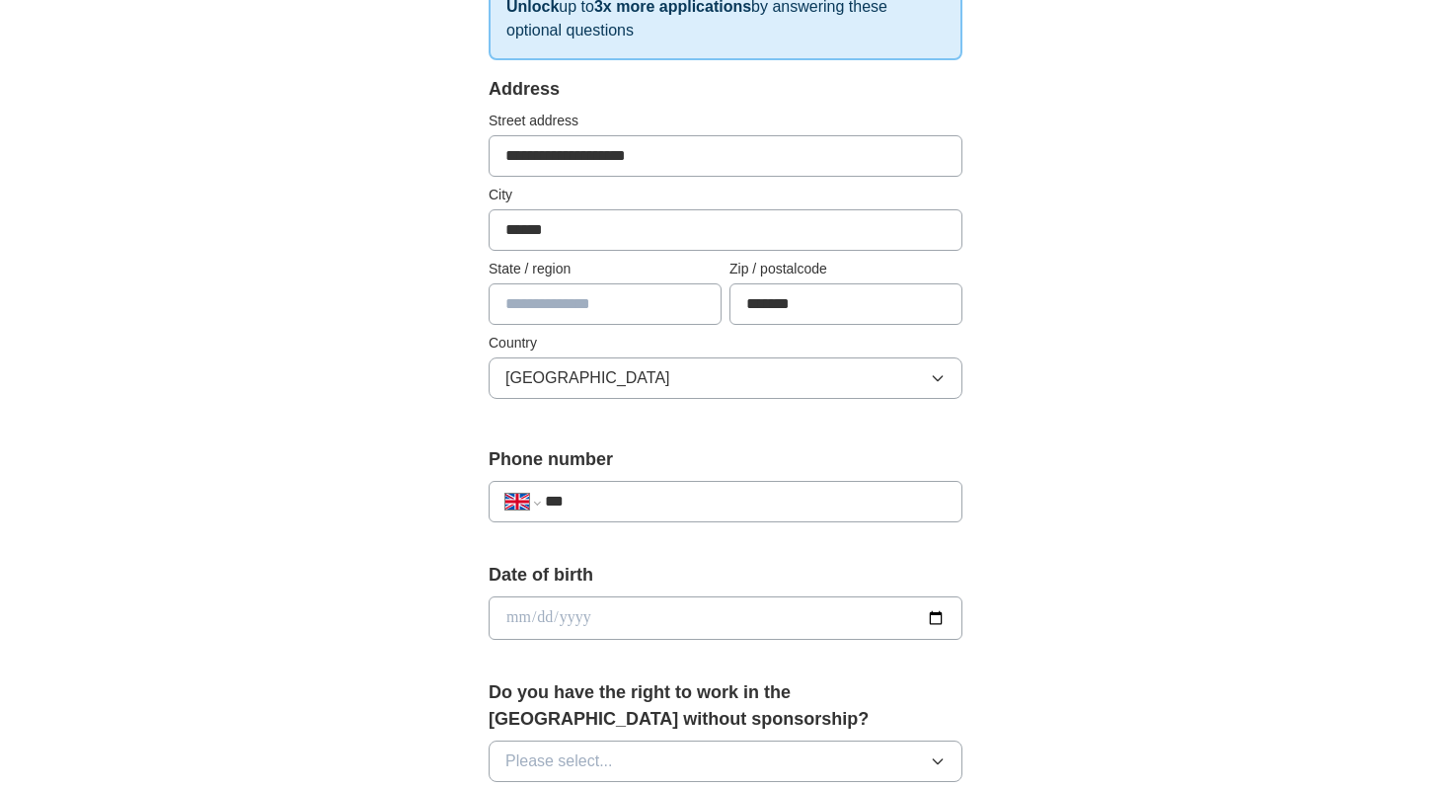
scroll to position [585, 0]
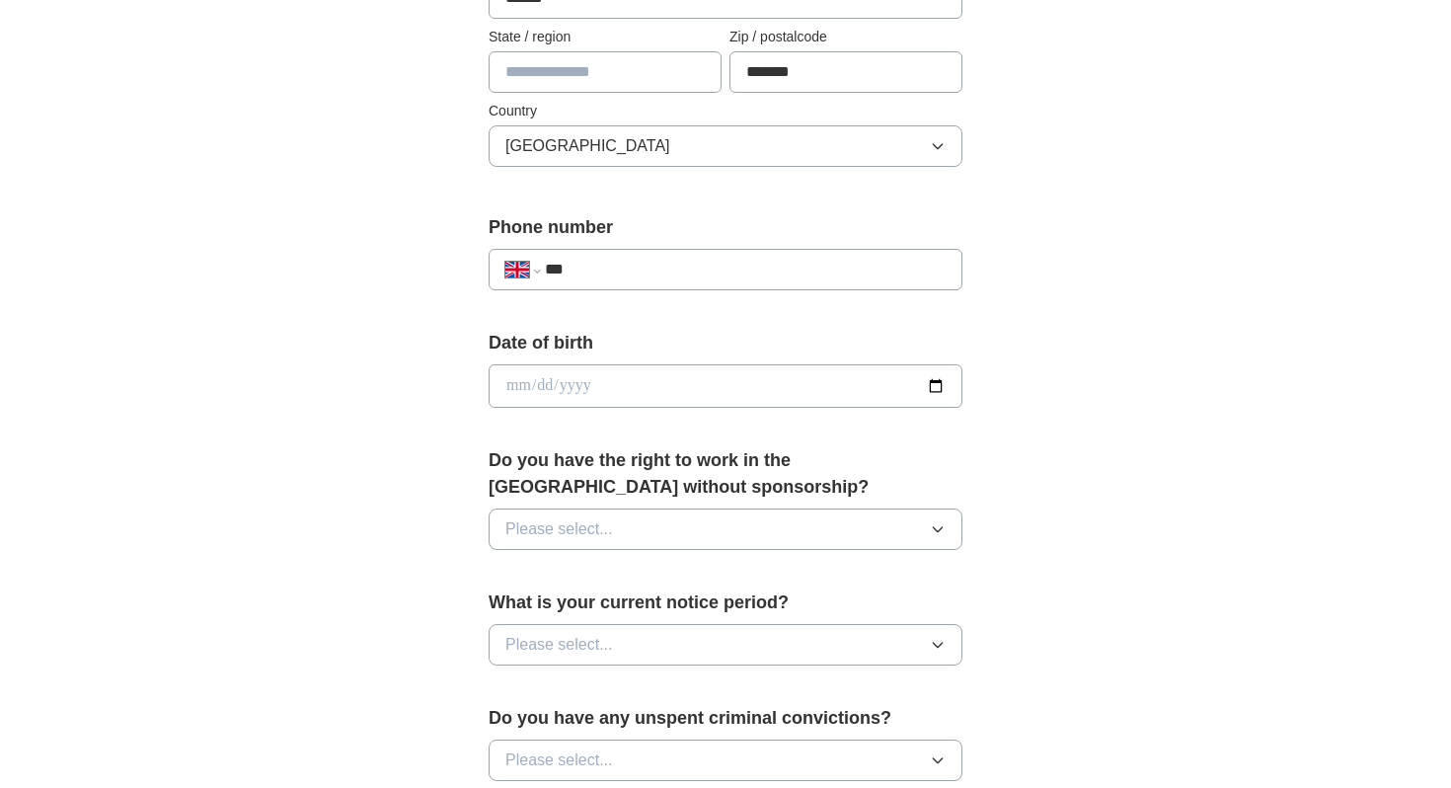
click at [628, 270] on input "***" at bounding box center [745, 270] width 401 height 24
type input "**********"
click at [642, 384] on input "date" at bounding box center [726, 385] width 474 height 43
click at [937, 377] on input "date" at bounding box center [726, 385] width 474 height 43
click at [599, 381] on input "**********" at bounding box center [726, 385] width 474 height 43
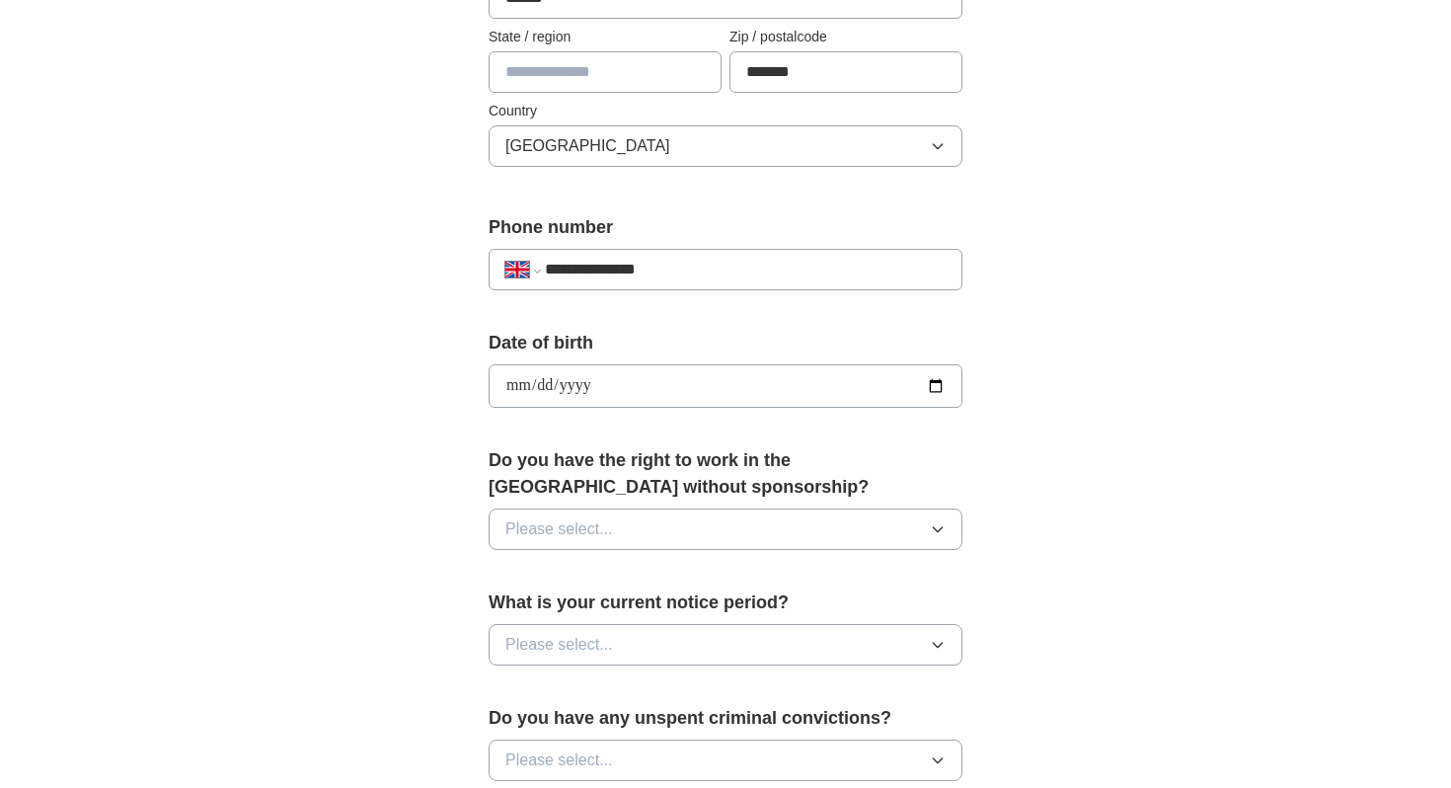
click at [589, 382] on input "**********" at bounding box center [726, 385] width 474 height 43
type input "**********"
click at [611, 517] on span "Please select..." at bounding box center [559, 529] width 108 height 24
click at [597, 581] on div "Yes" at bounding box center [725, 575] width 440 height 24
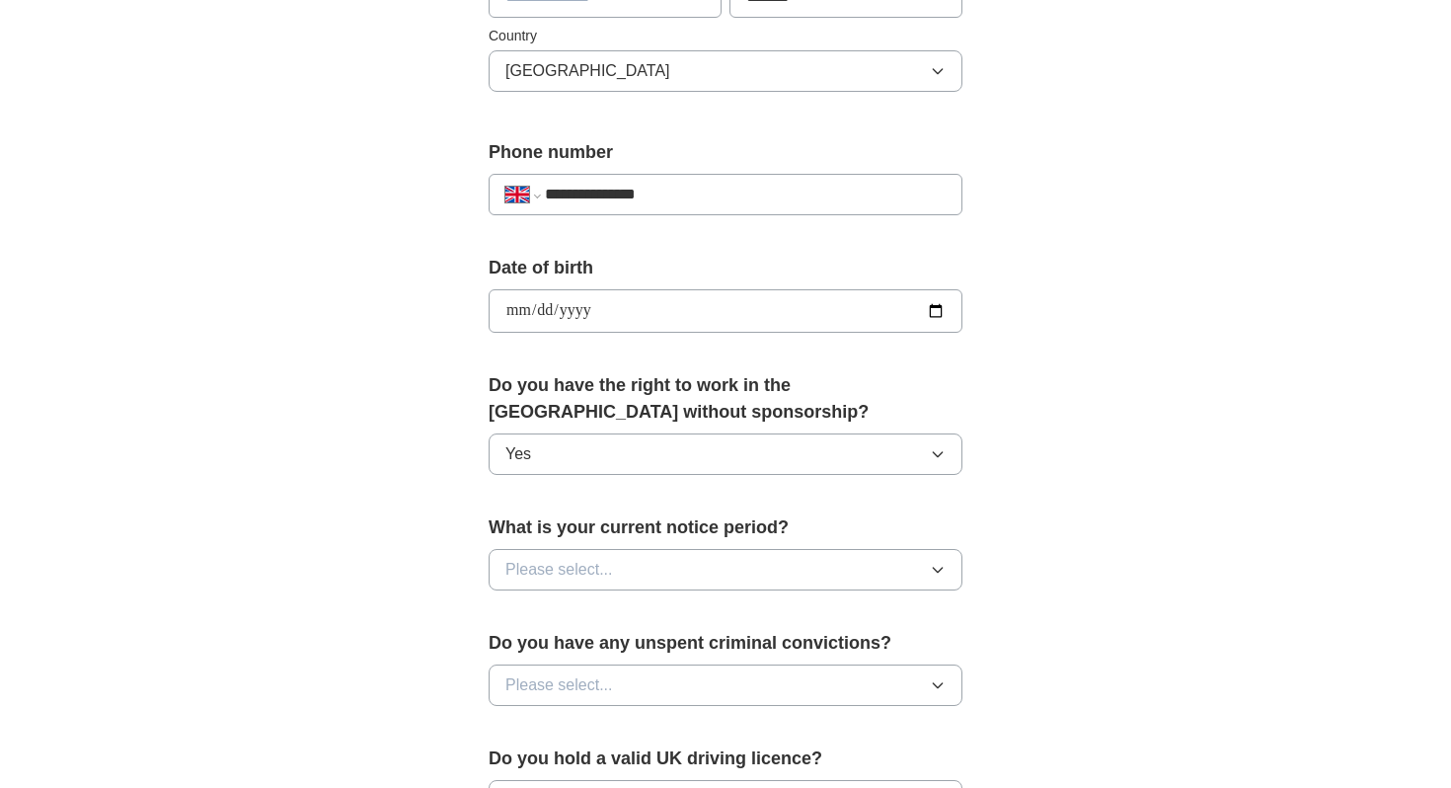
scroll to position [816, 0]
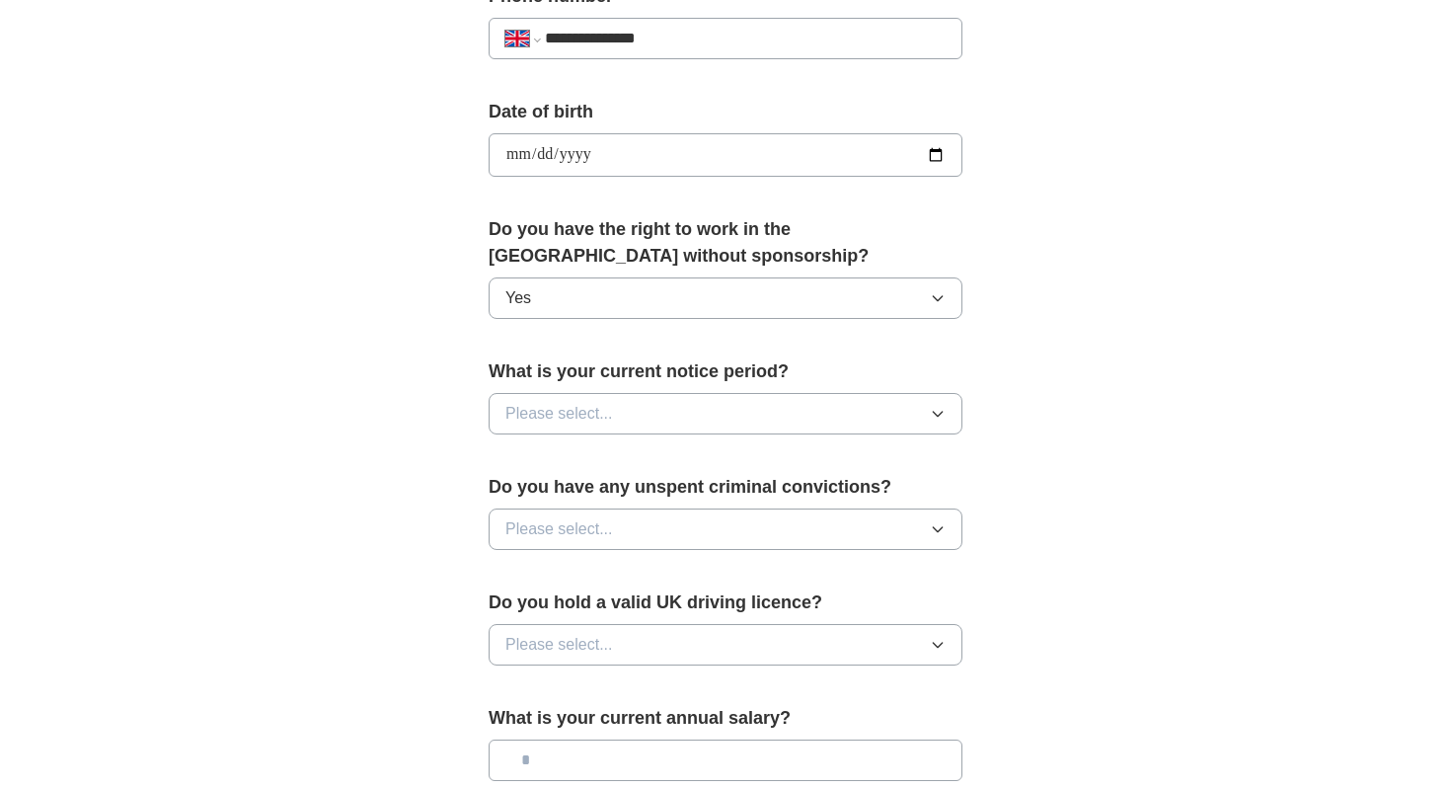
click at [590, 403] on span "Please select..." at bounding box center [559, 414] width 108 height 24
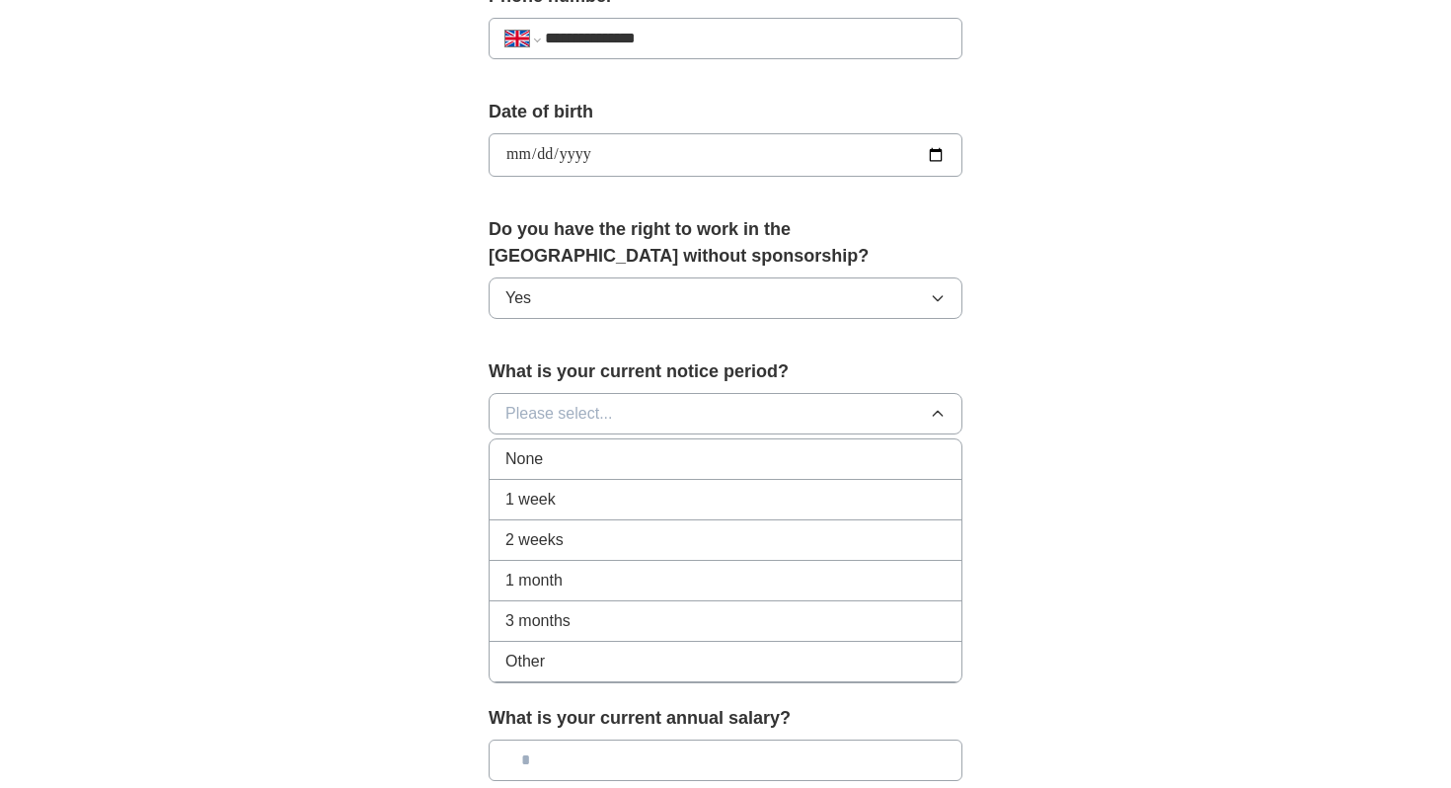
click at [574, 456] on div "None" at bounding box center [725, 459] width 440 height 24
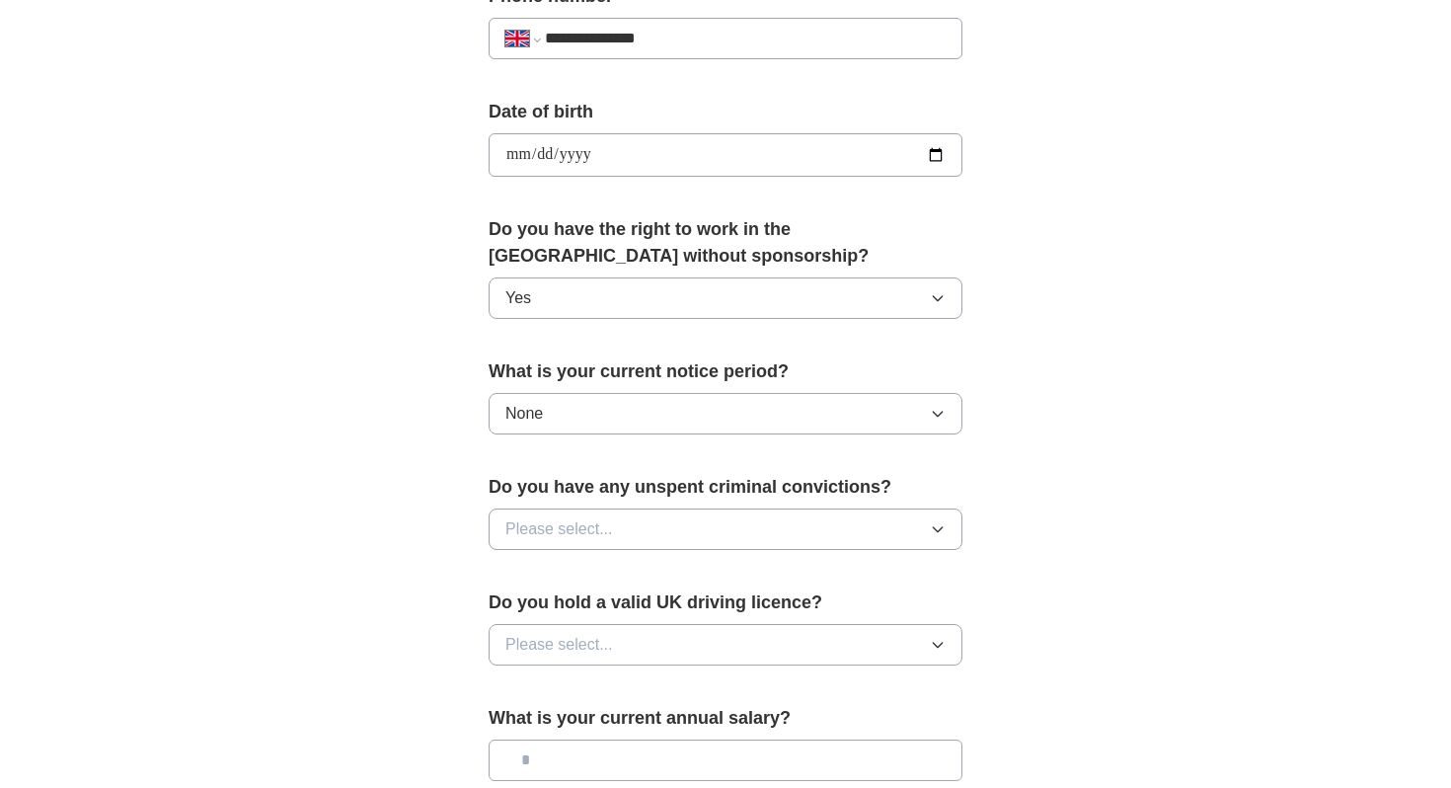
click at [575, 530] on span "Please select..." at bounding box center [559, 529] width 108 height 24
click at [565, 617] on div "No" at bounding box center [725, 615] width 440 height 24
click at [571, 646] on span "Please select..." at bounding box center [559, 645] width 108 height 24
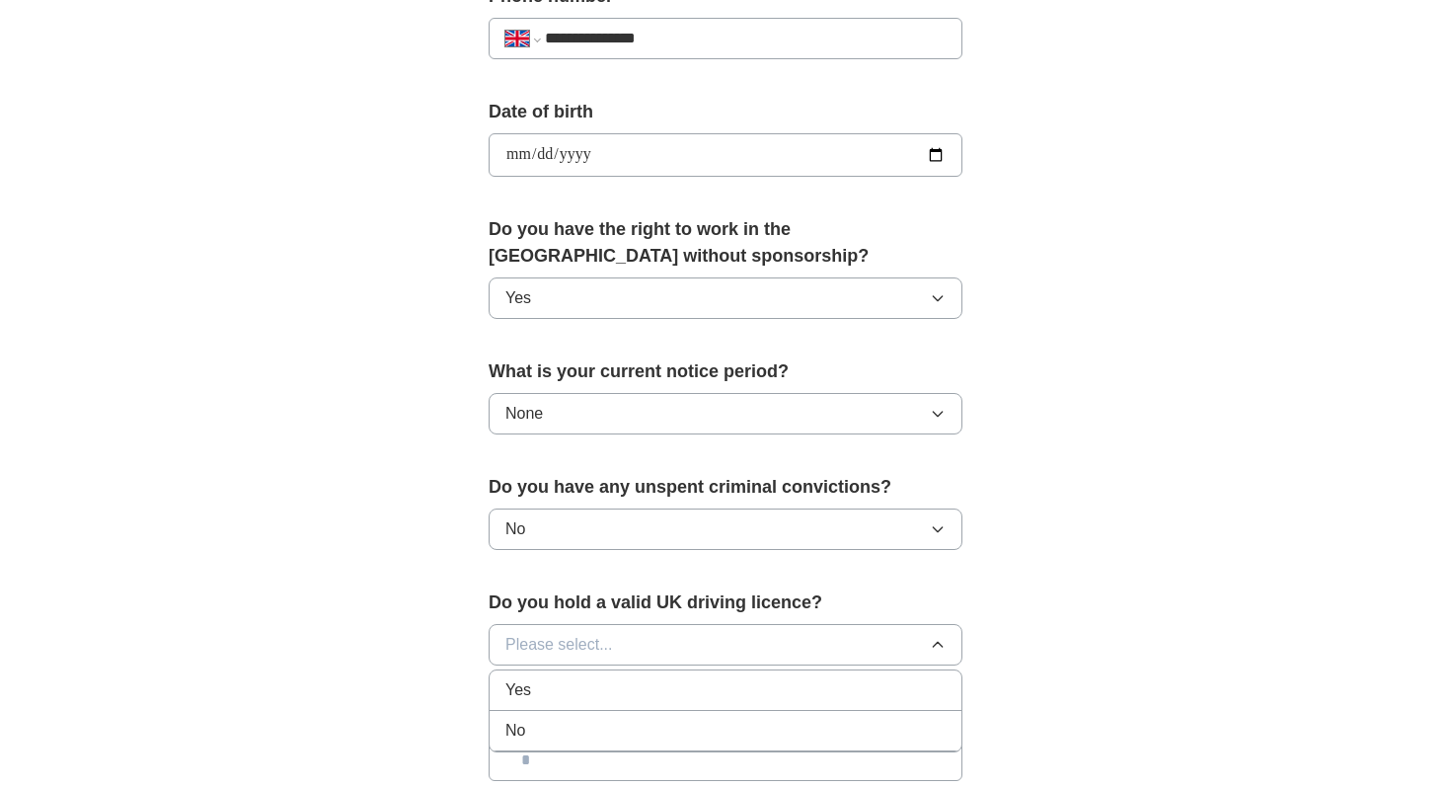
click at [571, 725] on div "No" at bounding box center [725, 731] width 440 height 24
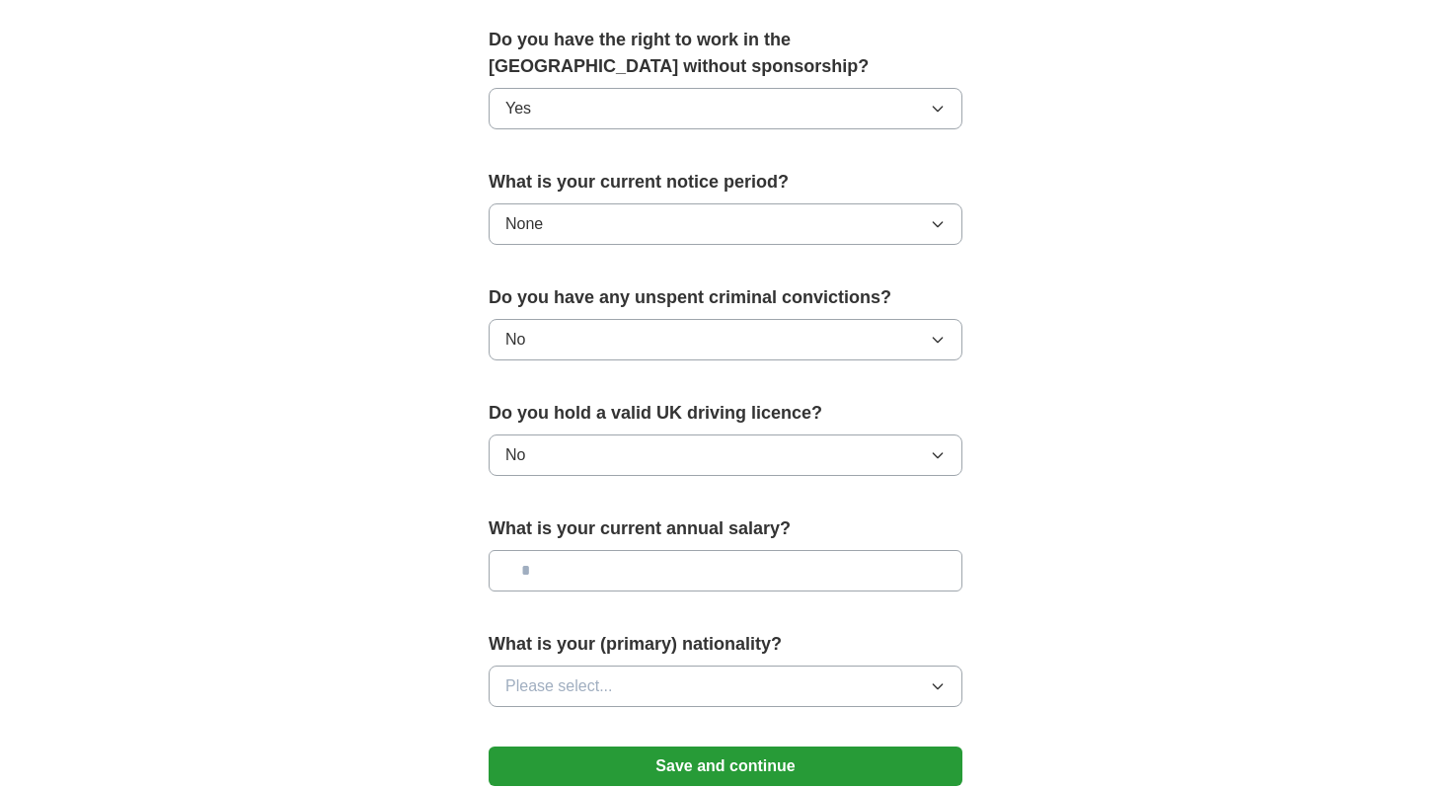
scroll to position [1084, 0]
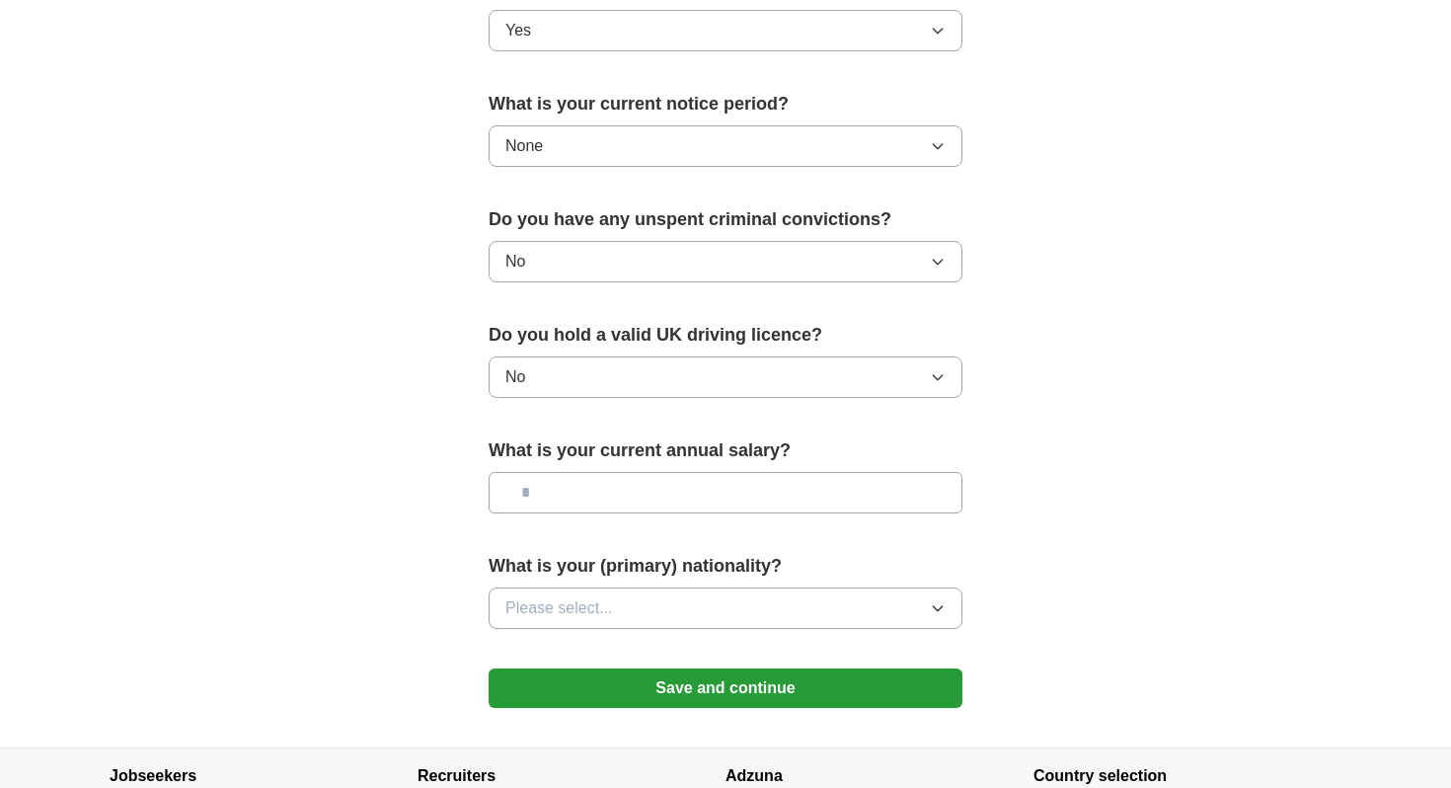
click at [562, 592] on button "Please select..." at bounding box center [726, 607] width 474 height 41
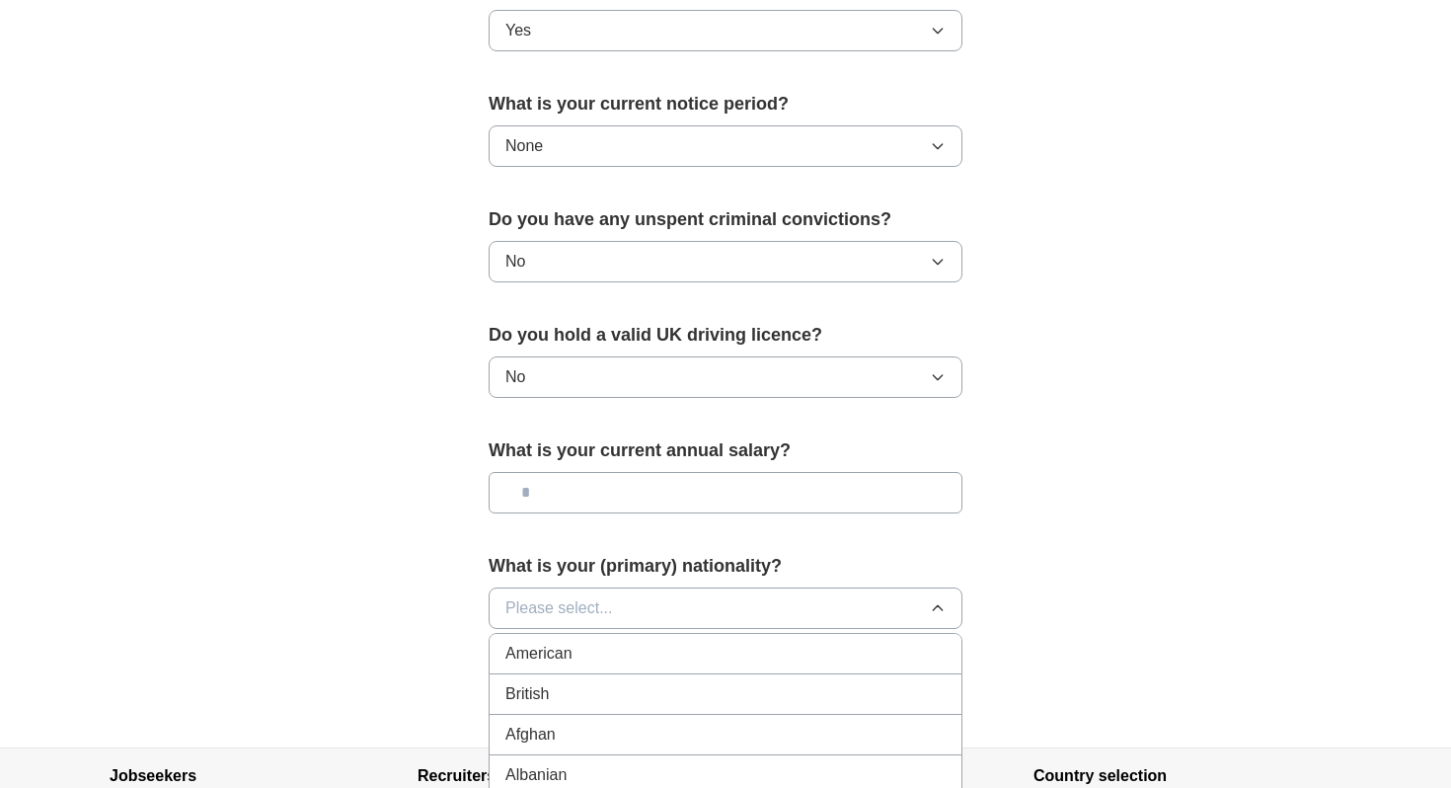
click at [564, 645] on span "American" at bounding box center [538, 654] width 67 height 24
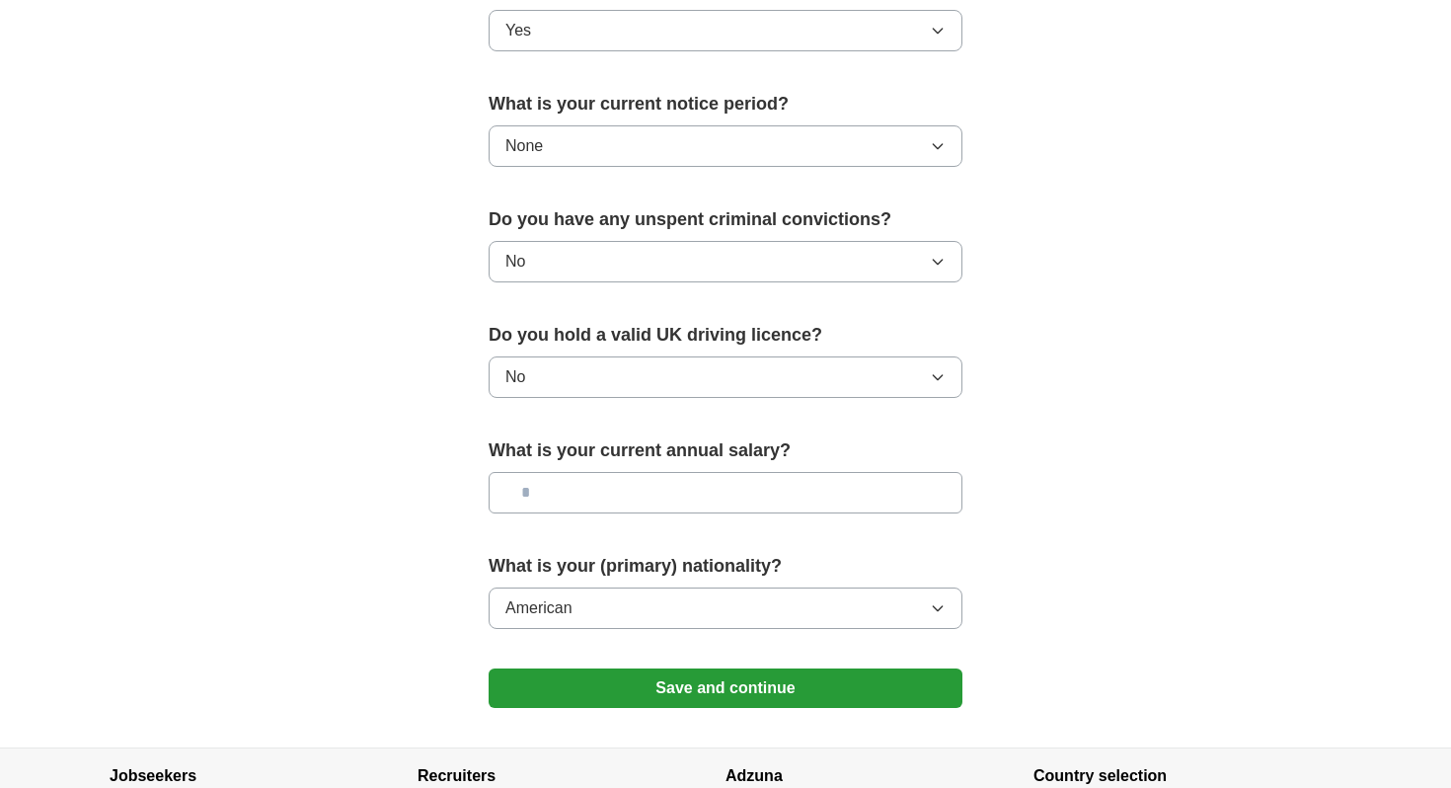
click at [574, 677] on button "Save and continue" at bounding box center [726, 687] width 474 height 39
